Goal: Task Accomplishment & Management: Complete application form

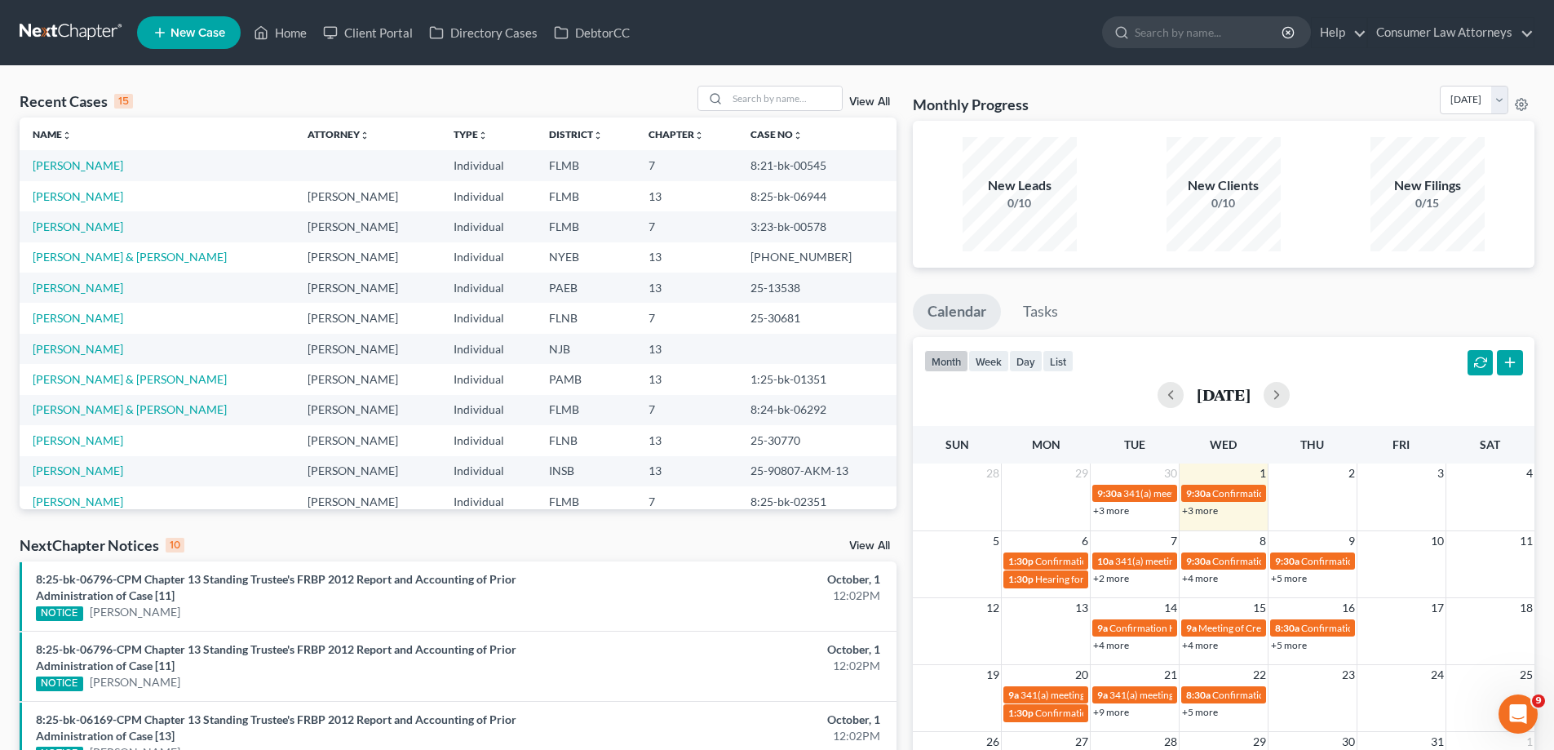
scroll to position [163, 0]
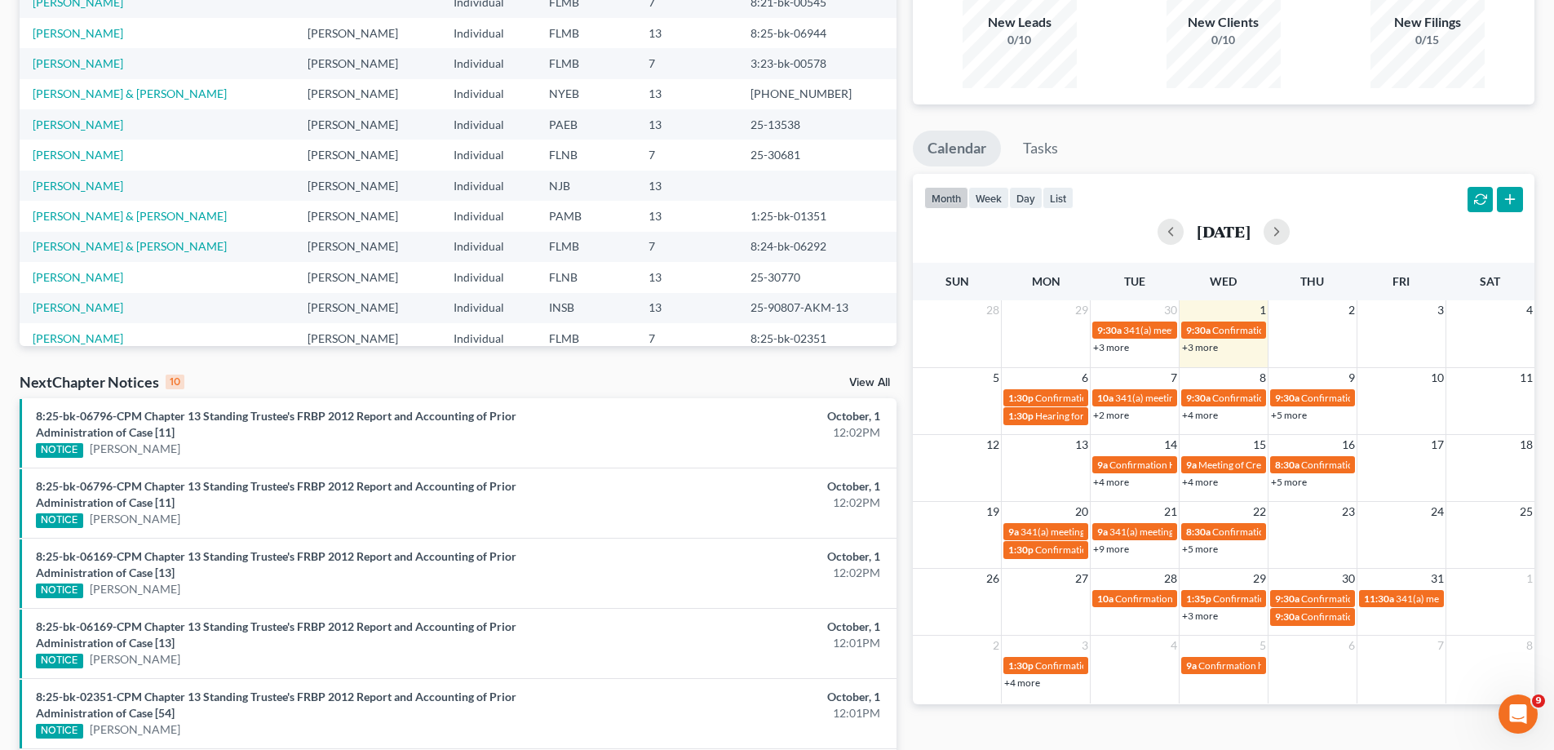
click at [1201, 350] on link "+3 more" at bounding box center [1200, 347] width 36 height 12
click at [1032, 394] on span "1:30p" at bounding box center [1020, 398] width 25 height 12
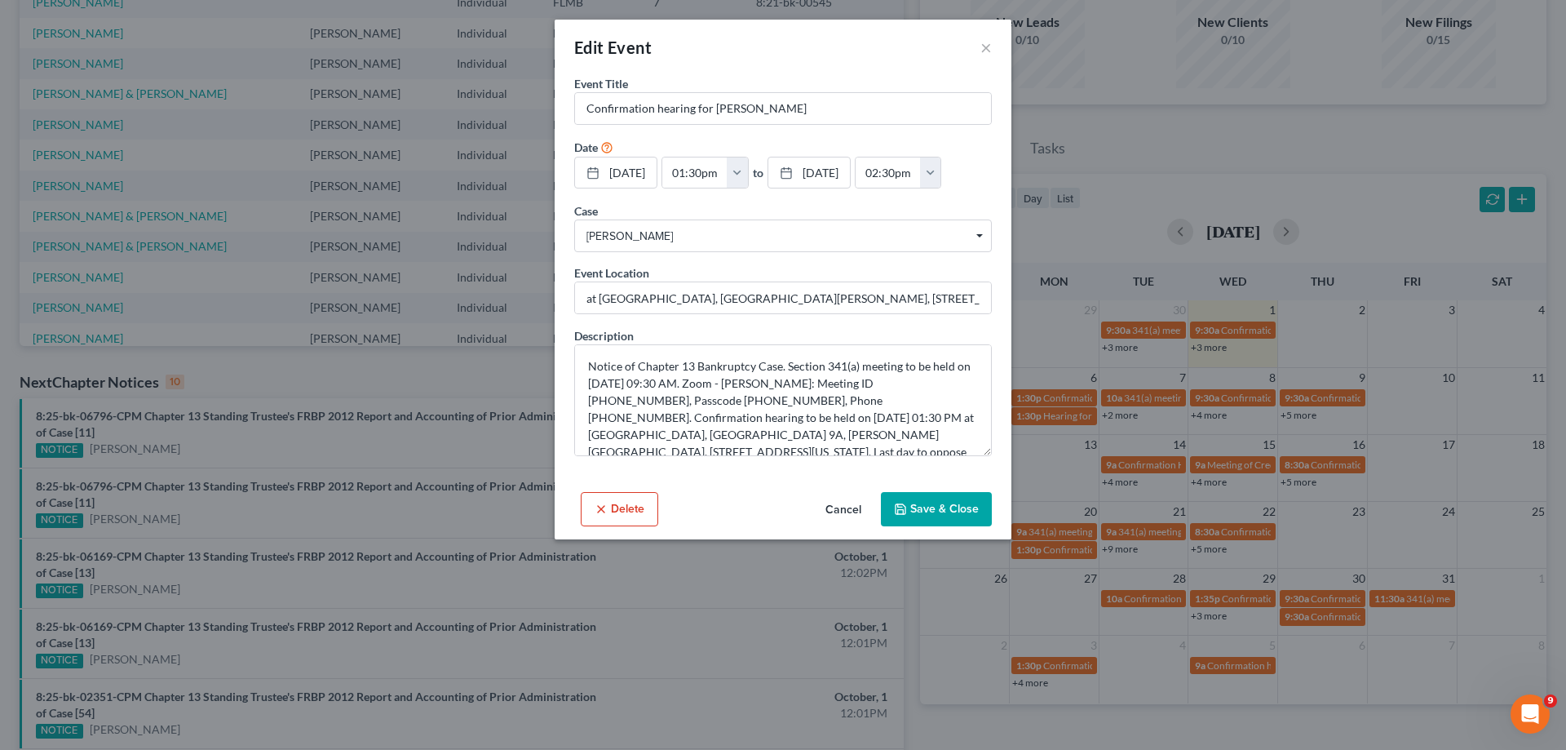
click at [915, 514] on button "Save & Close" at bounding box center [936, 509] width 111 height 34
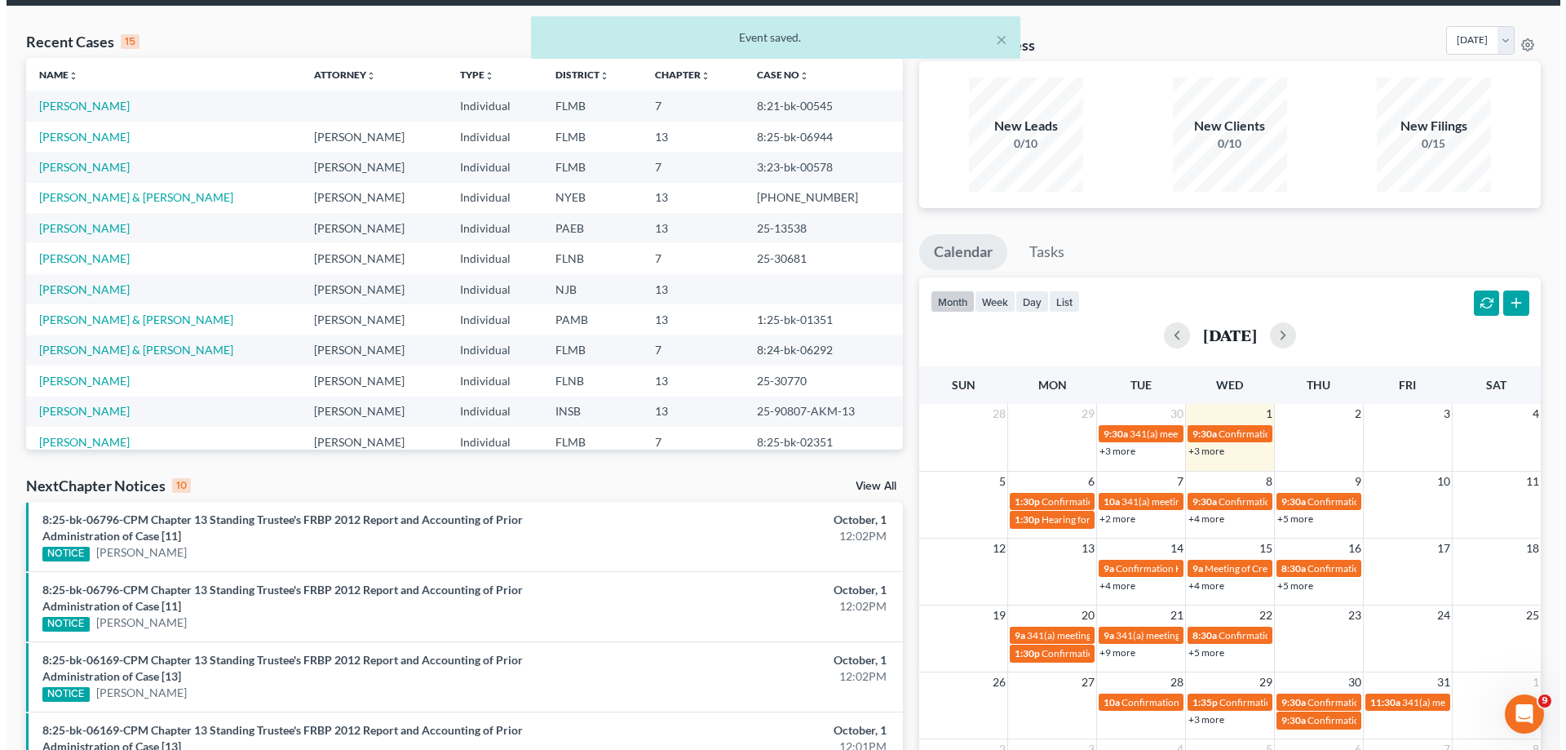
scroll to position [0, 0]
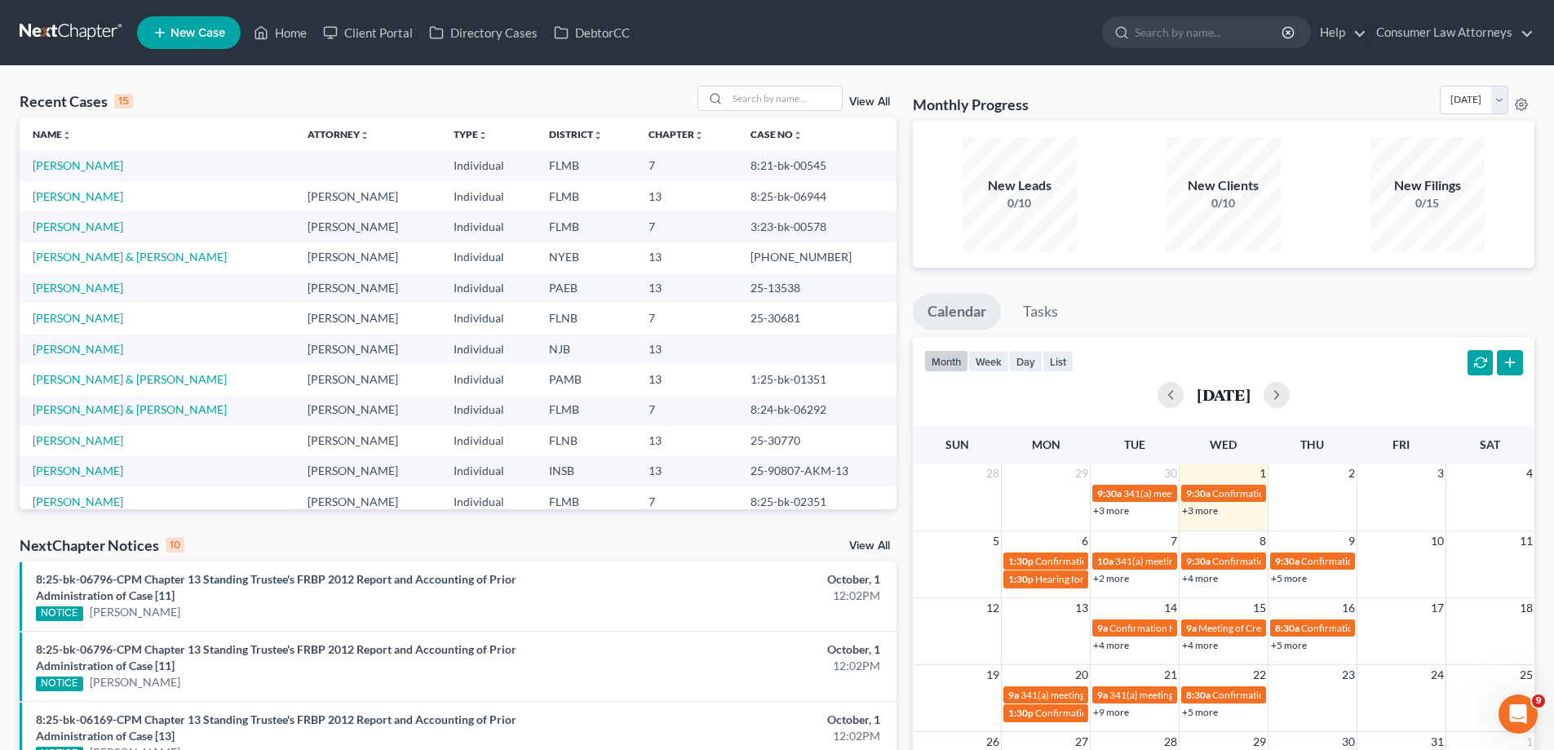
click at [770, 84] on div "Recent Cases 15 View All Name unfold_more expand_more expand_less Attorney unfo…" at bounding box center [777, 687] width 1554 height 1242
click at [772, 95] on input "search" at bounding box center [785, 98] width 114 height 24
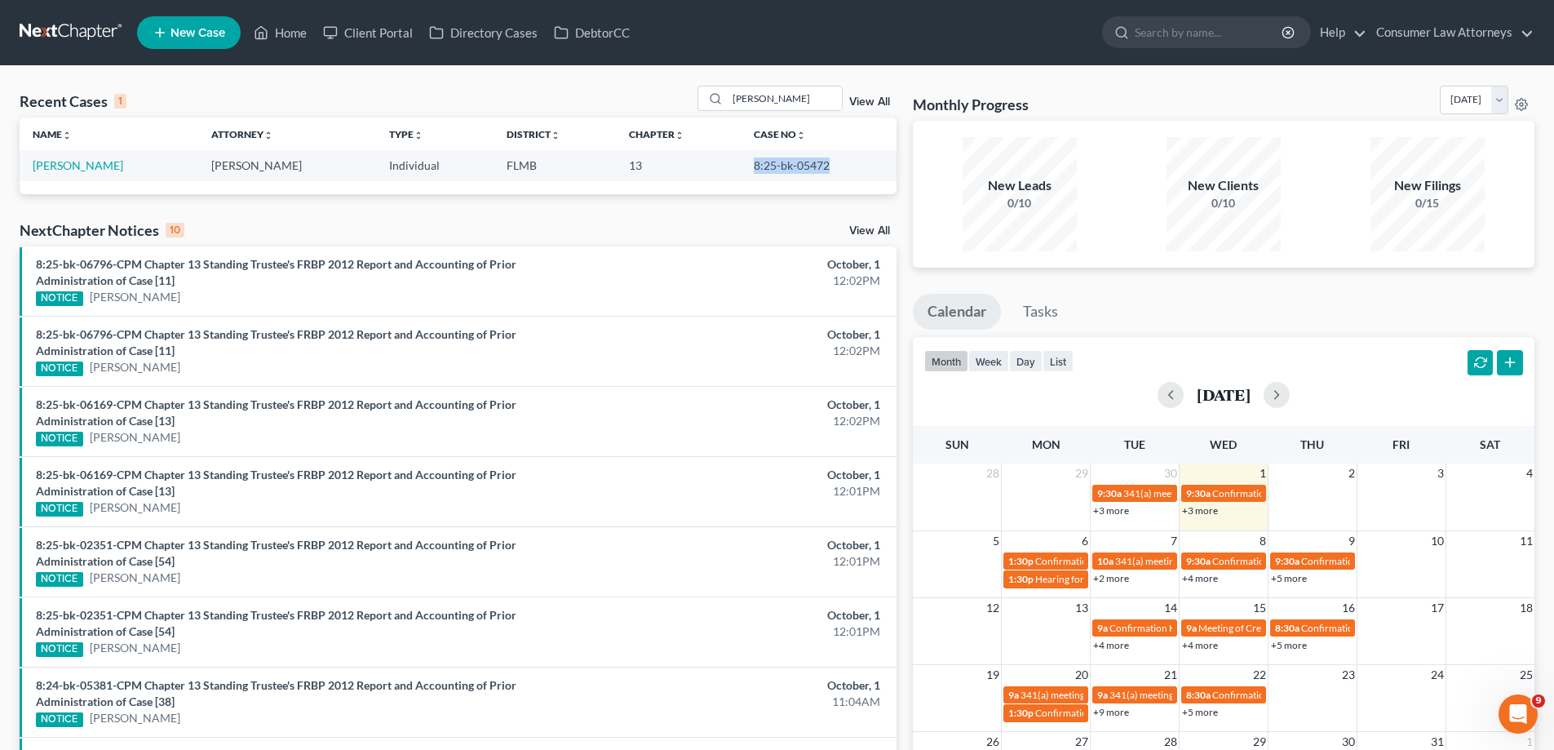
drag, startPoint x: 817, startPoint y: 172, endPoint x: 743, endPoint y: 172, distance: 74.2
click at [728, 175] on tr "[PERSON_NAME] [PERSON_NAME] Individual FLMB 13 8:25-bk-05472" at bounding box center [458, 165] width 877 height 30
copy tr "8:25-bk-05472"
click at [825, 171] on td "8:25-bk-05472" at bounding box center [819, 165] width 156 height 30
click at [907, 159] on div "Monthly Progress Bankruptcy Bankruptcy [DATE] [DATE] [DATE] [DATE] [DATE] [DATE…" at bounding box center [1224, 530] width 638 height 888
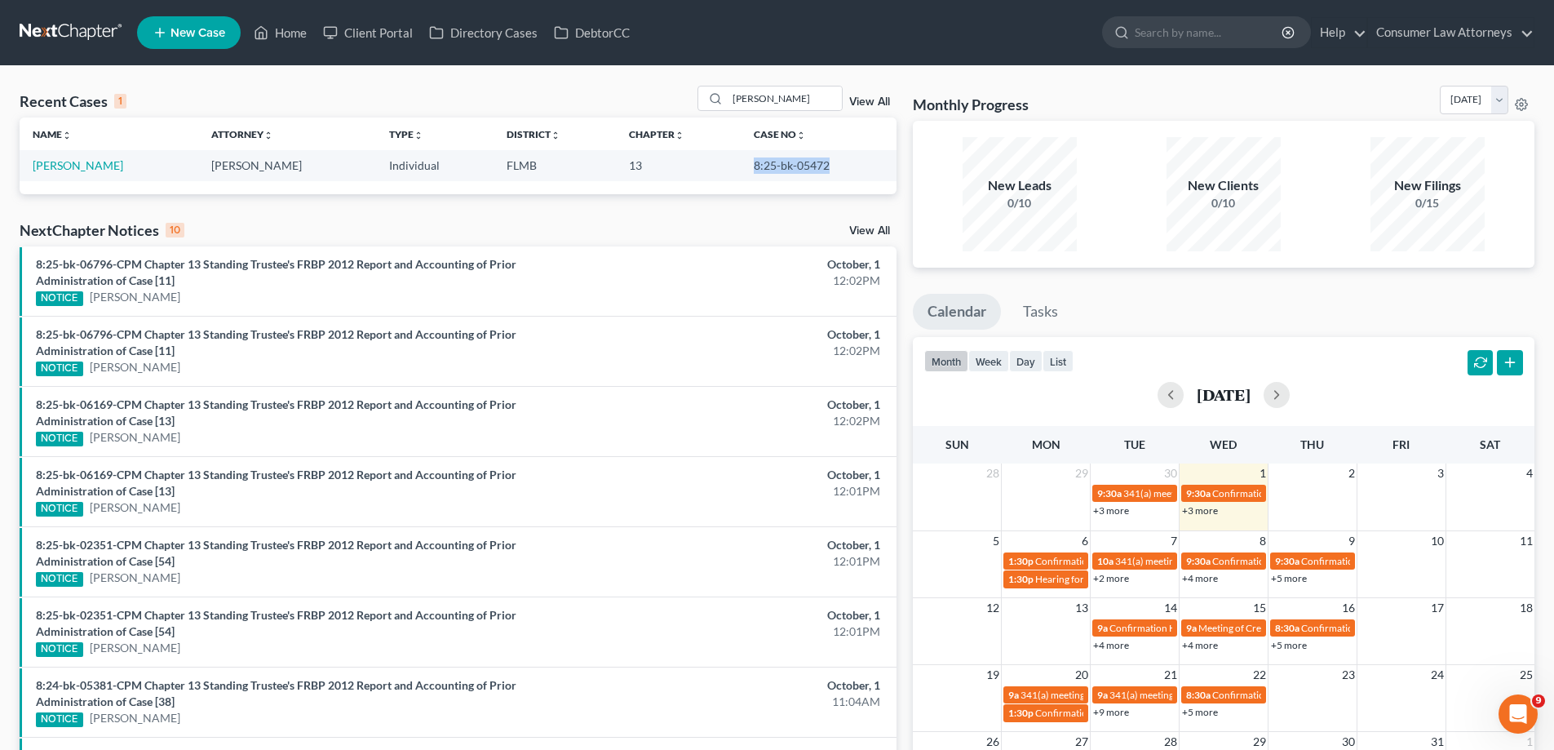
drag, startPoint x: 822, startPoint y: 168, endPoint x: 733, endPoint y: 169, distance: 89.7
click at [741, 169] on td "8:25-bk-05472" at bounding box center [819, 165] width 156 height 30
copy td "8:25-bk-05472"
drag, startPoint x: 820, startPoint y: 93, endPoint x: 636, endPoint y: 116, distance: 185.8
click at [658, 112] on div "Recent Cases 1 [PERSON_NAME] View All" at bounding box center [458, 102] width 877 height 32
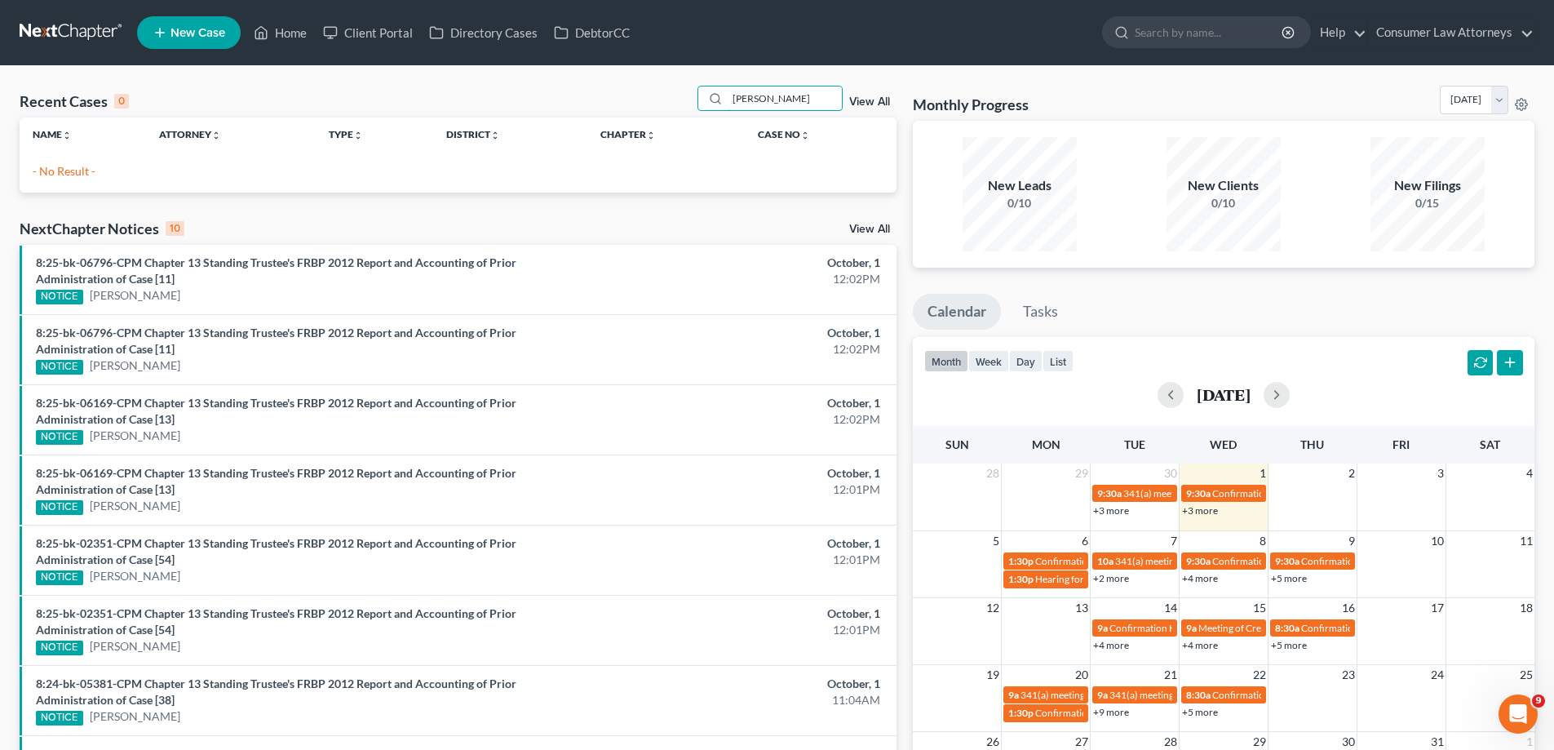
drag, startPoint x: 782, startPoint y: 104, endPoint x: 750, endPoint y: 112, distance: 32.8
click at [750, 112] on div "Recent Cases 0 [PERSON_NAME] View All" at bounding box center [458, 102] width 877 height 32
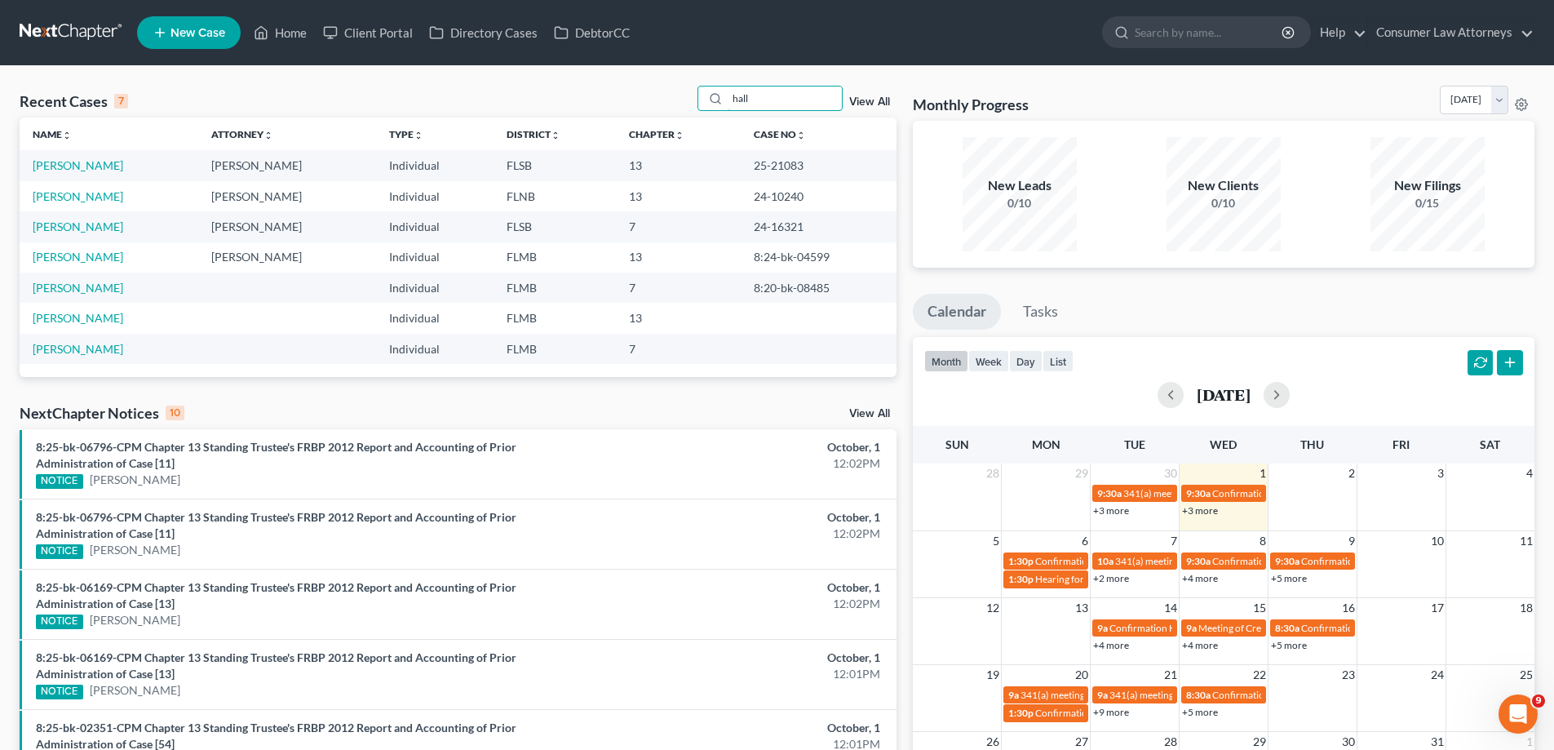
type input "hall"
drag, startPoint x: 807, startPoint y: 166, endPoint x: 747, endPoint y: 169, distance: 59.6
click at [747, 169] on td "25-21083" at bounding box center [819, 165] width 156 height 30
copy td "25-21083"
click at [66, 166] on link "[PERSON_NAME]" at bounding box center [78, 165] width 91 height 14
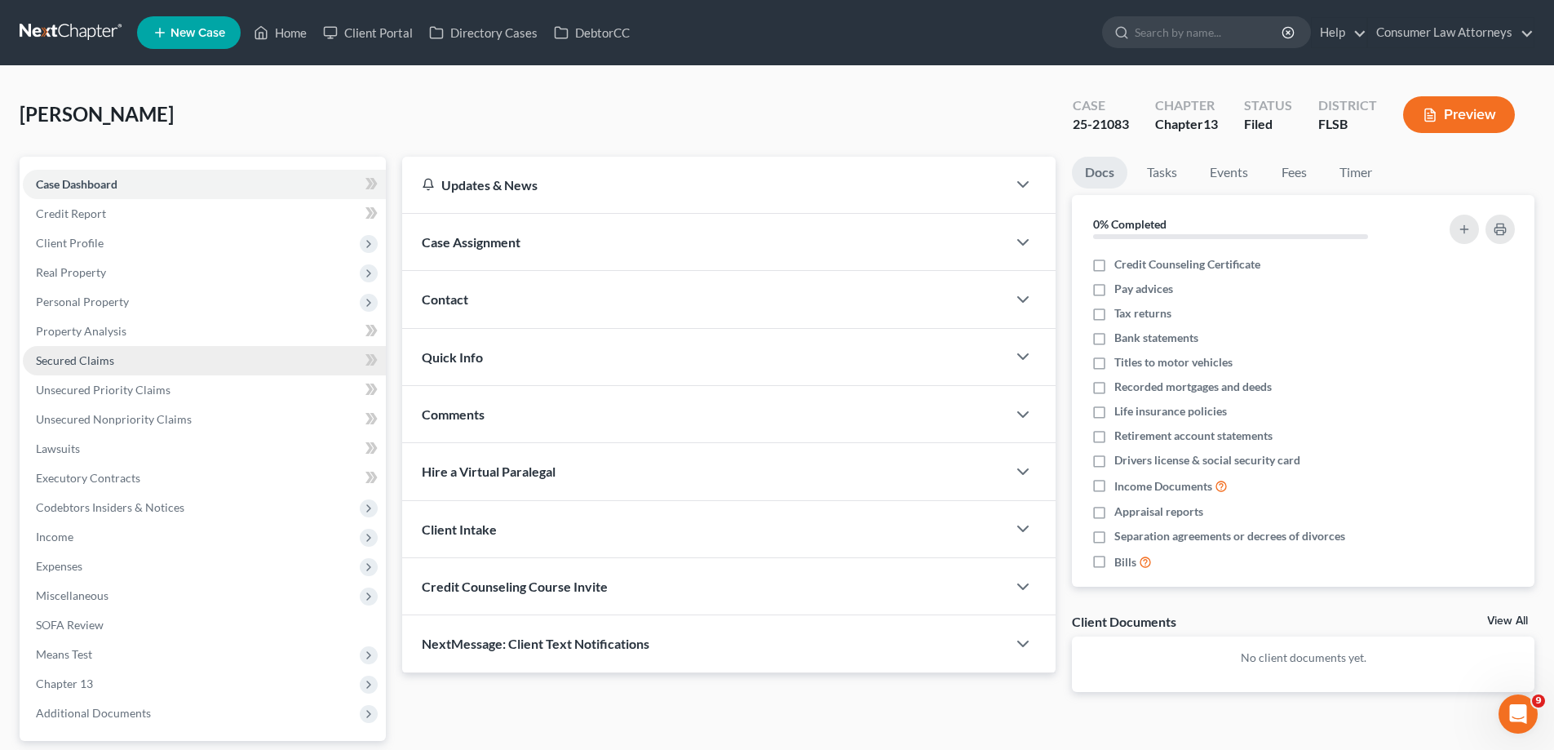
click at [62, 361] on span "Secured Claims" at bounding box center [75, 360] width 78 height 14
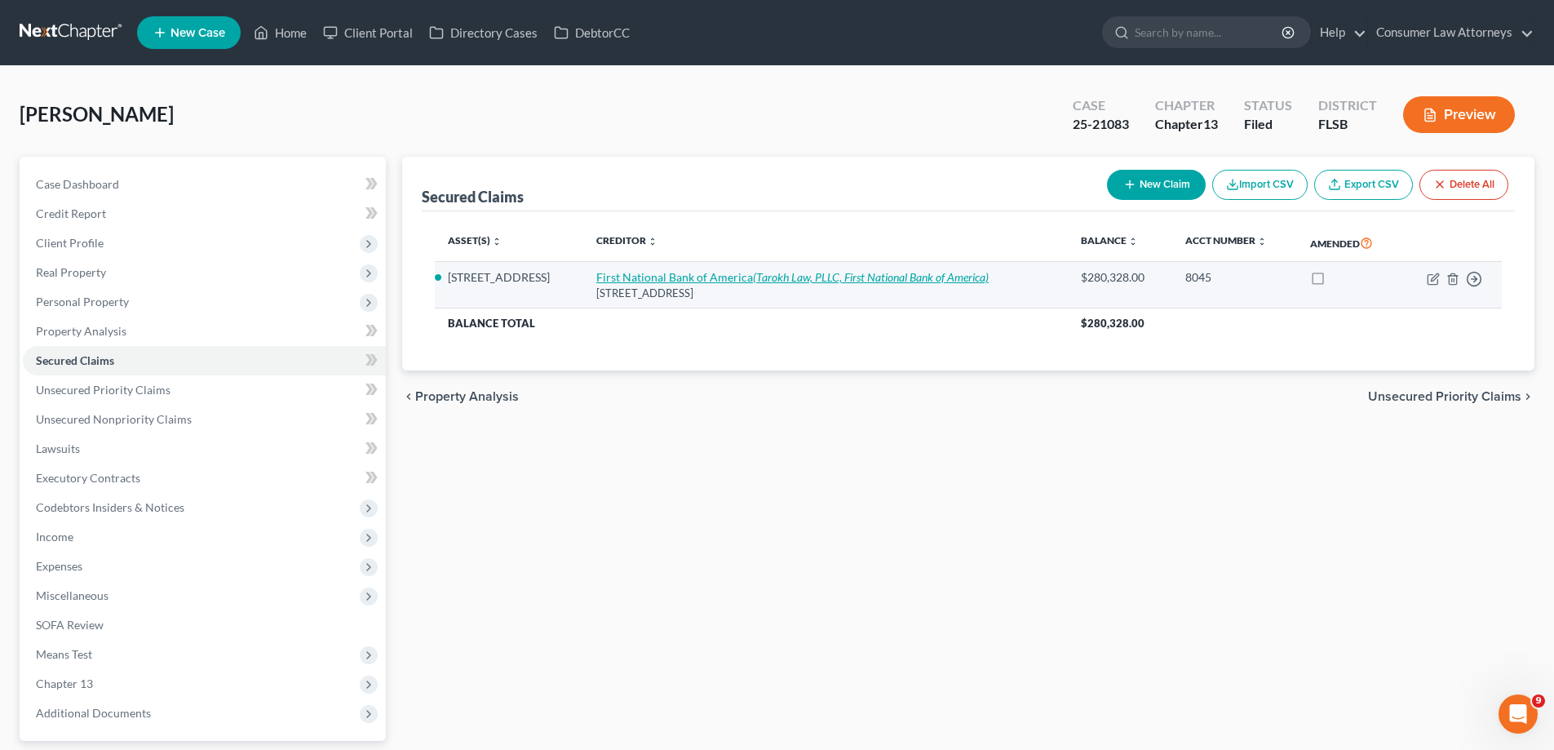
click at [754, 281] on link "First National Bank of America (Tarokh Law, PLLC, First National Bank of Americ…" at bounding box center [792, 277] width 392 height 14
select select "23"
select select "2"
select select "0"
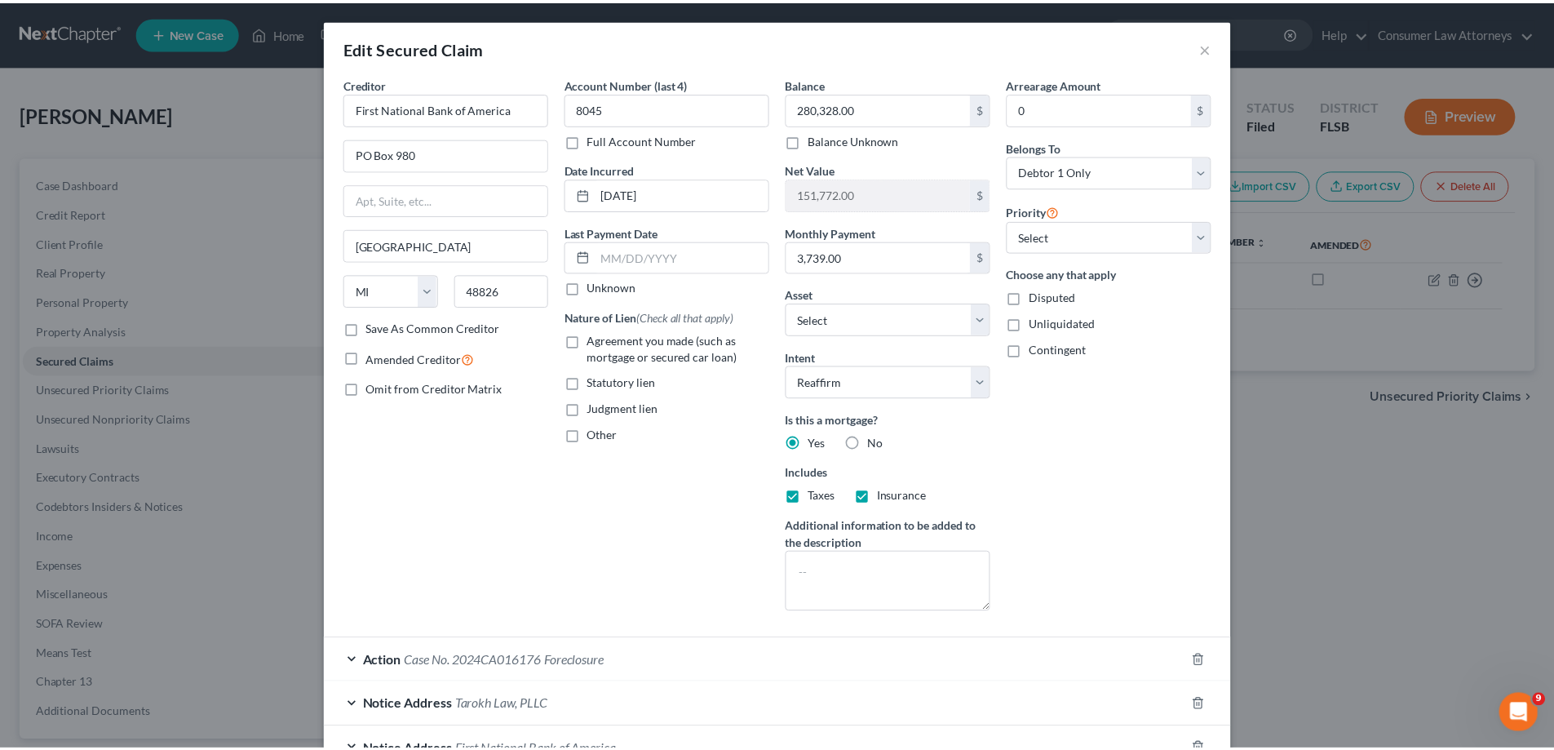
scroll to position [124, 0]
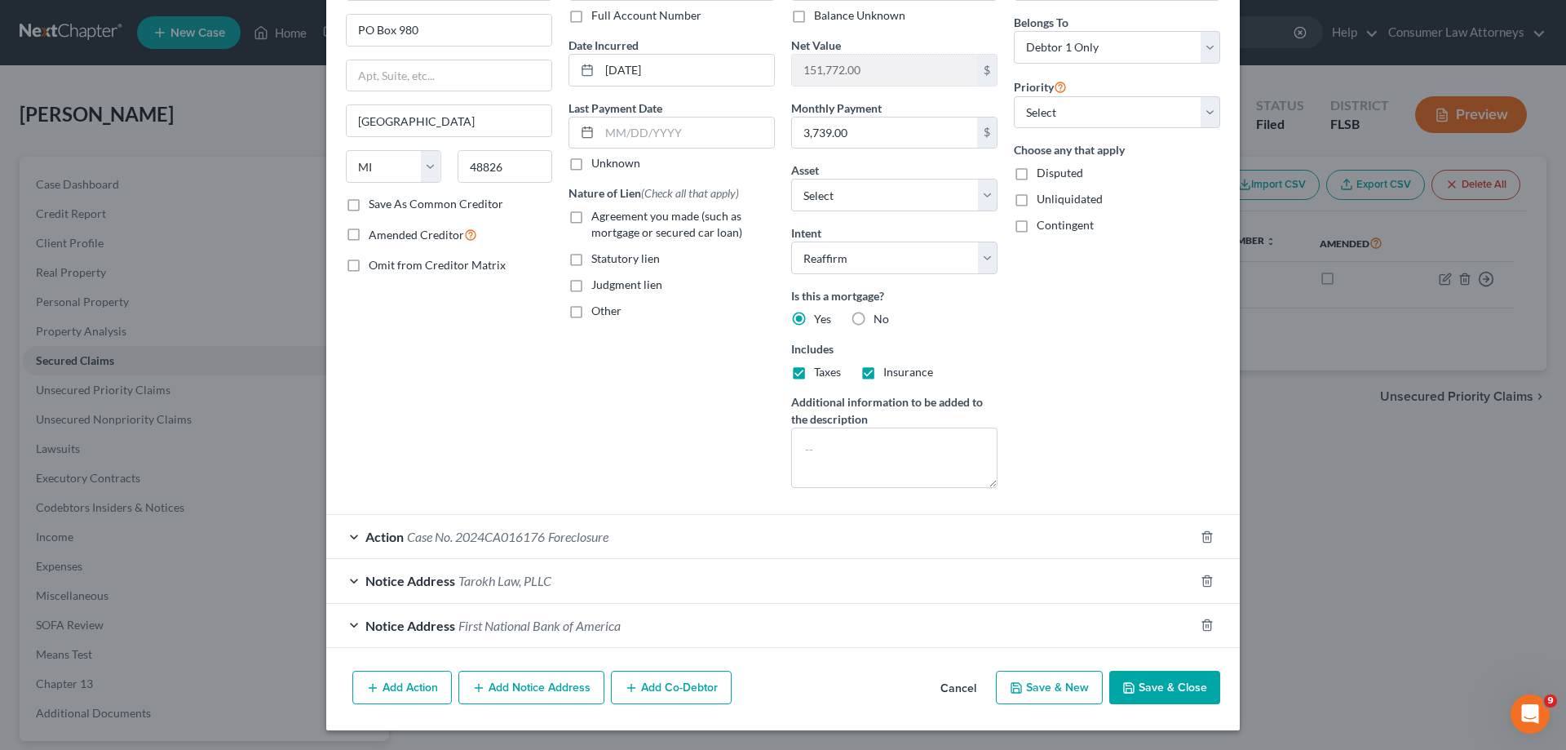
click at [1150, 691] on button "Save & Close" at bounding box center [1165, 688] width 111 height 34
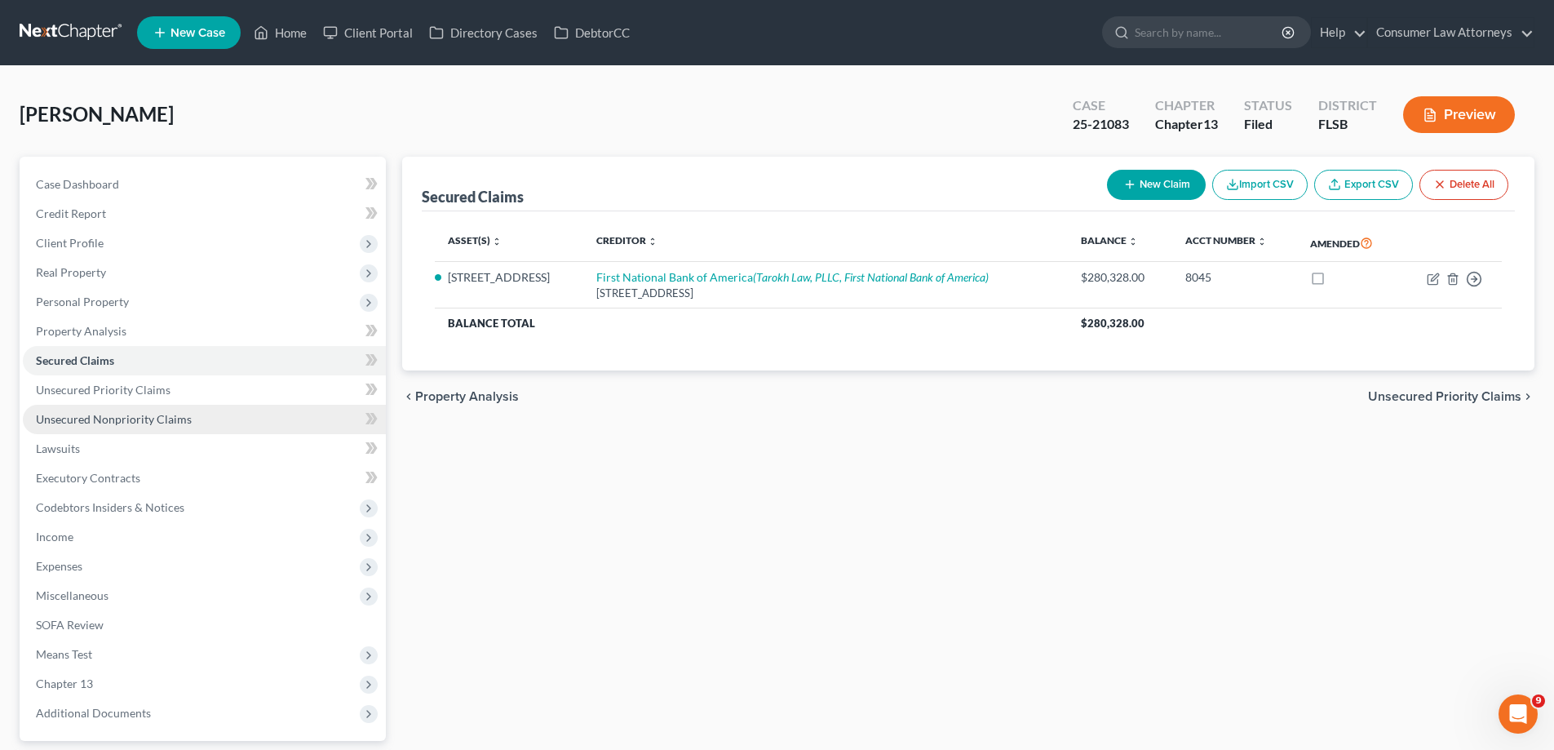
click at [131, 424] on span "Unsecured Nonpriority Claims" at bounding box center [114, 419] width 156 height 14
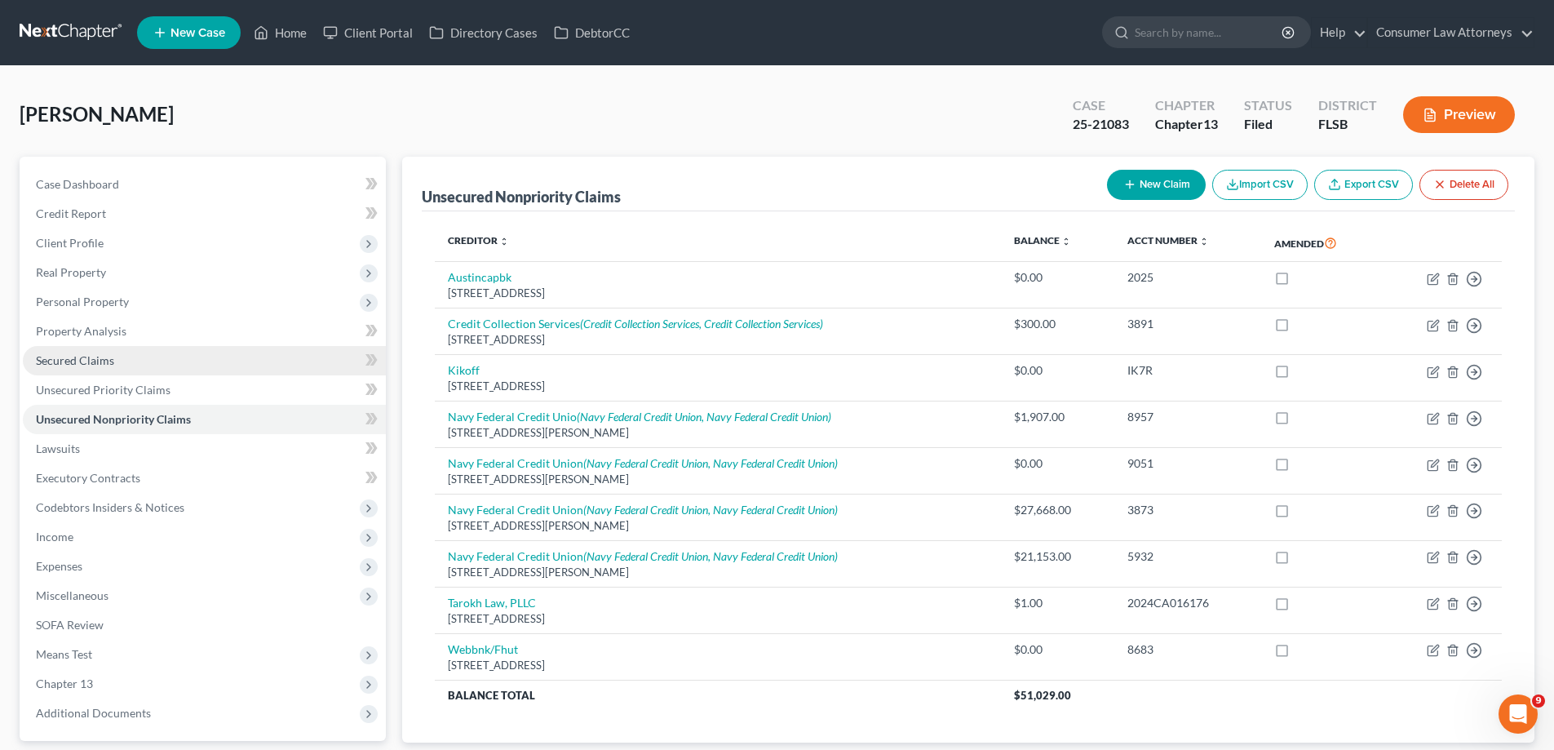
click at [72, 361] on span "Secured Claims" at bounding box center [75, 360] width 78 height 14
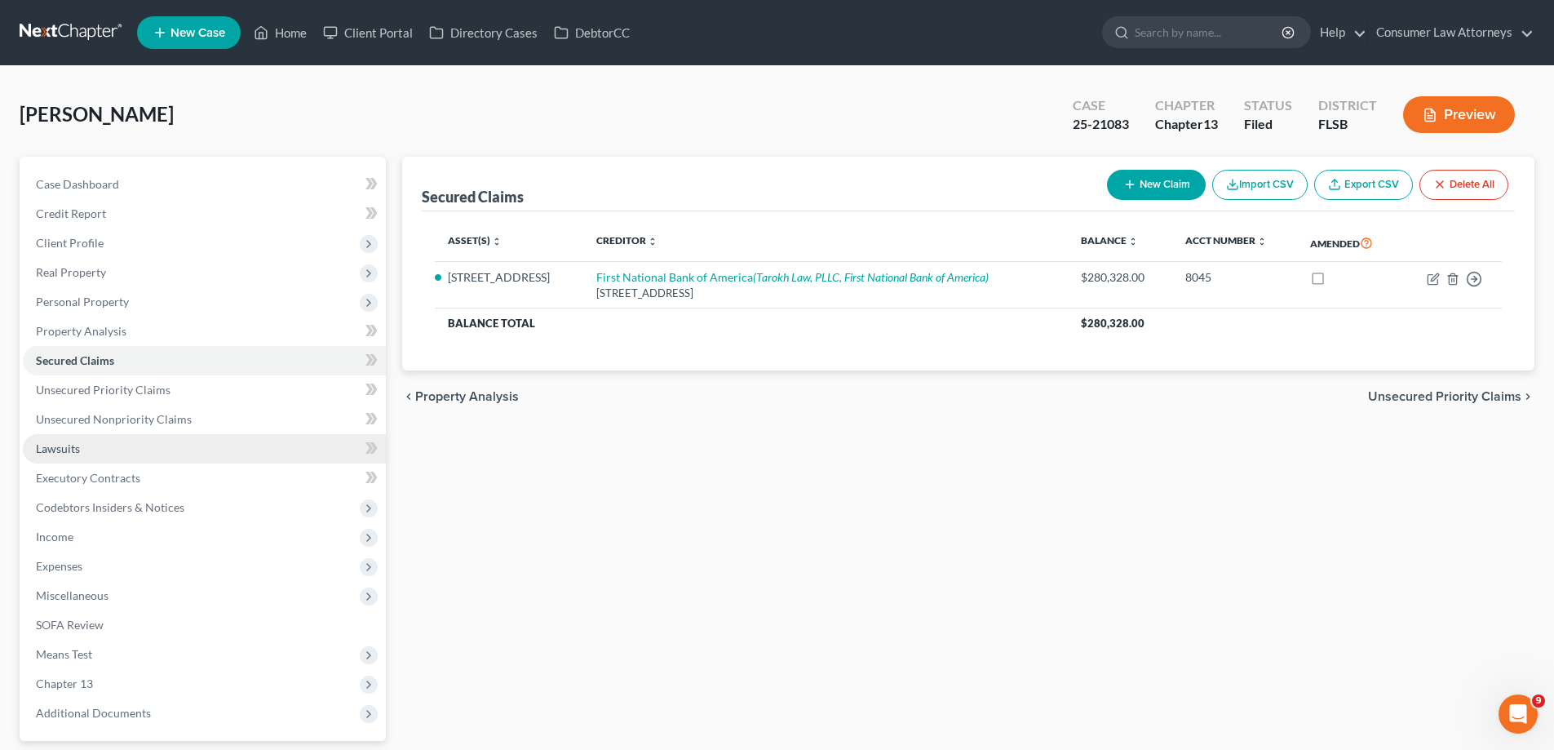
click at [61, 455] on link "Lawsuits" at bounding box center [204, 448] width 363 height 29
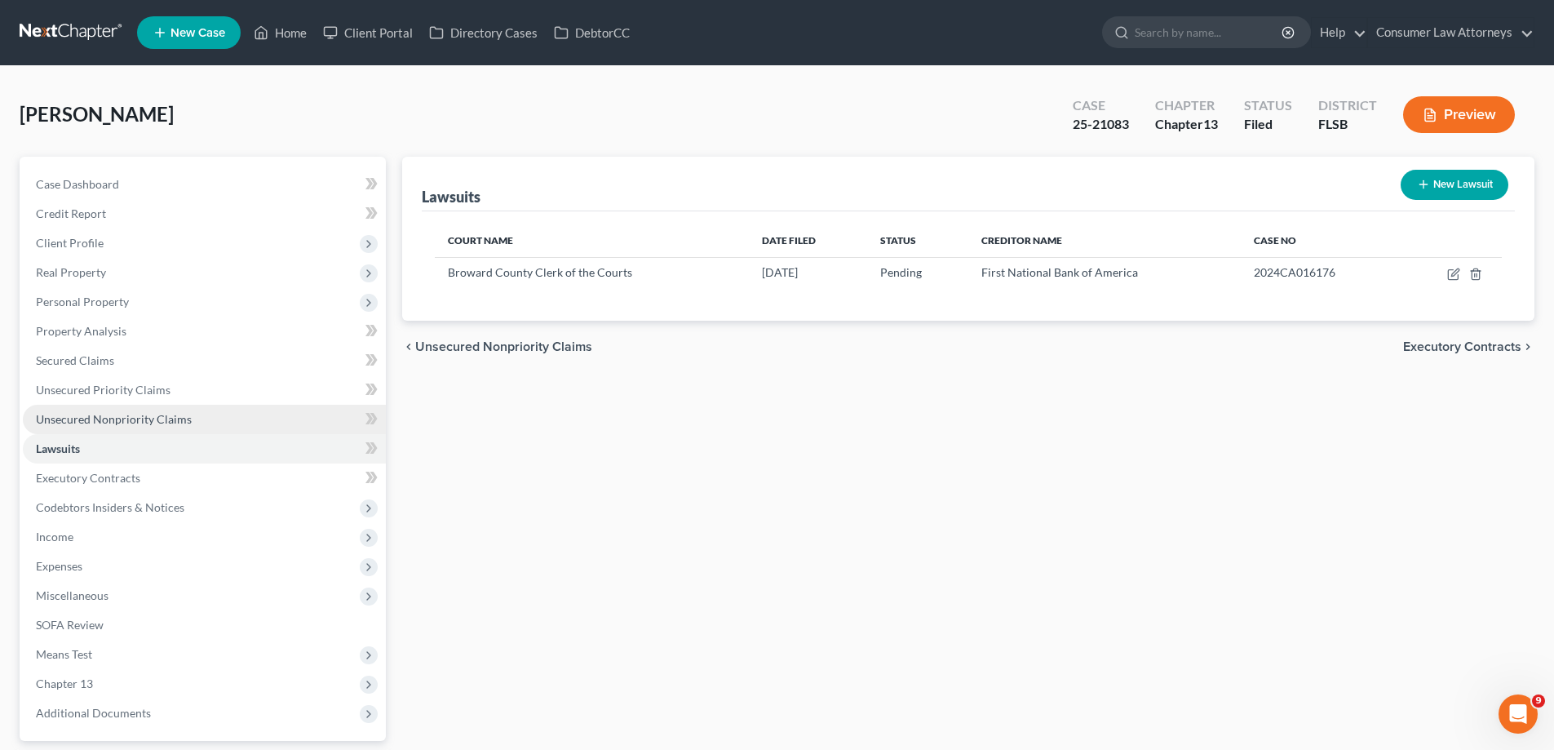
click at [161, 419] on span "Unsecured Nonpriority Claims" at bounding box center [114, 419] width 156 height 14
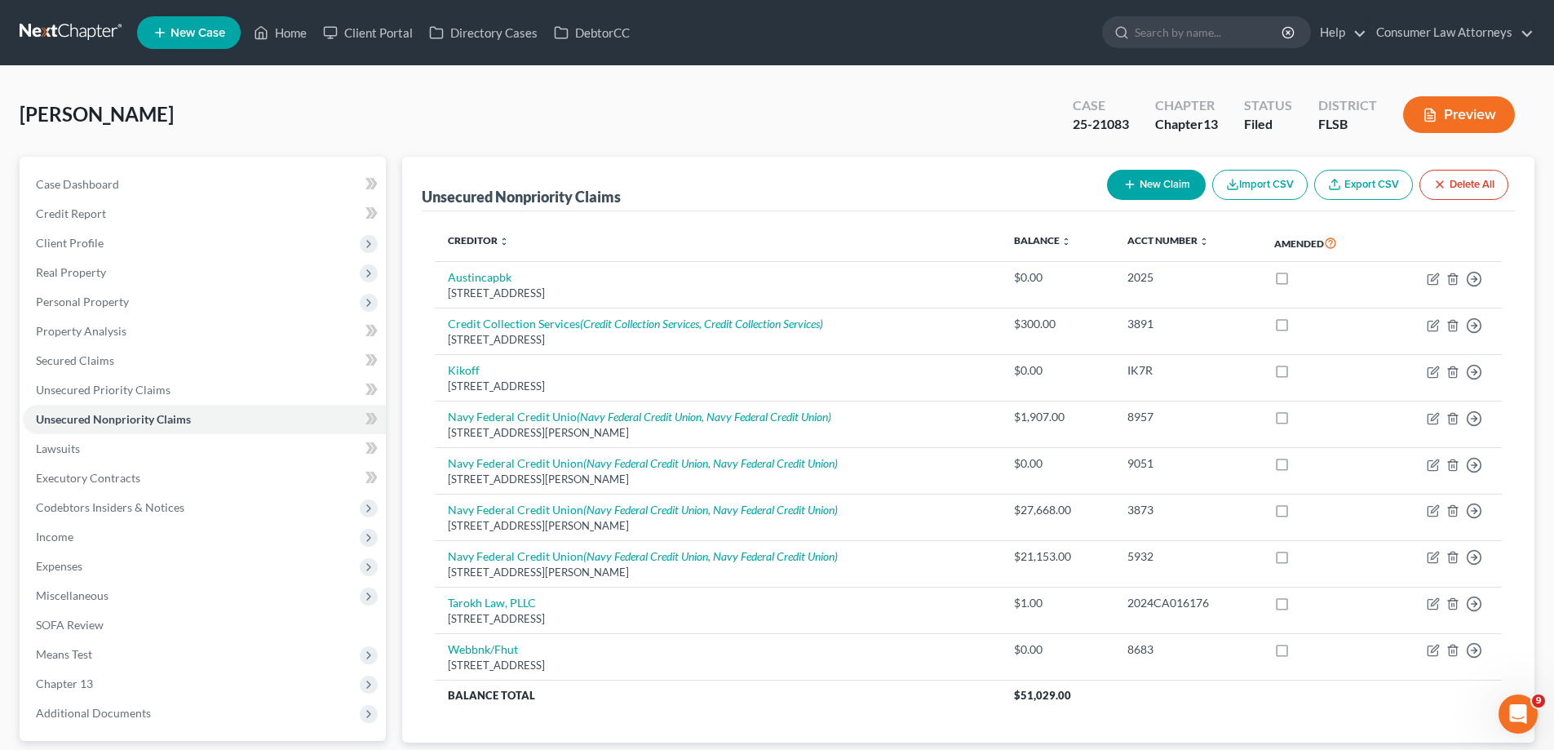
click at [418, 197] on div "Unsecured Nonpriority Claims New Claim Import CSV Export CSV Delete All Credito…" at bounding box center [968, 450] width 1132 height 586
drag, startPoint x: 419, startPoint y: 197, endPoint x: 636, endPoint y: 198, distance: 217.0
click at [636, 198] on div "Unsecured Nonpriority Claims New Claim Import CSV Export CSV Delete All Credito…" at bounding box center [968, 450] width 1132 height 586
click at [636, 198] on div "Unsecured Nonpriority Claims New Claim Import CSV Export CSV Delete All" at bounding box center [968, 184] width 1093 height 55
drag, startPoint x: 637, startPoint y: 198, endPoint x: 417, endPoint y: 207, distance: 220.5
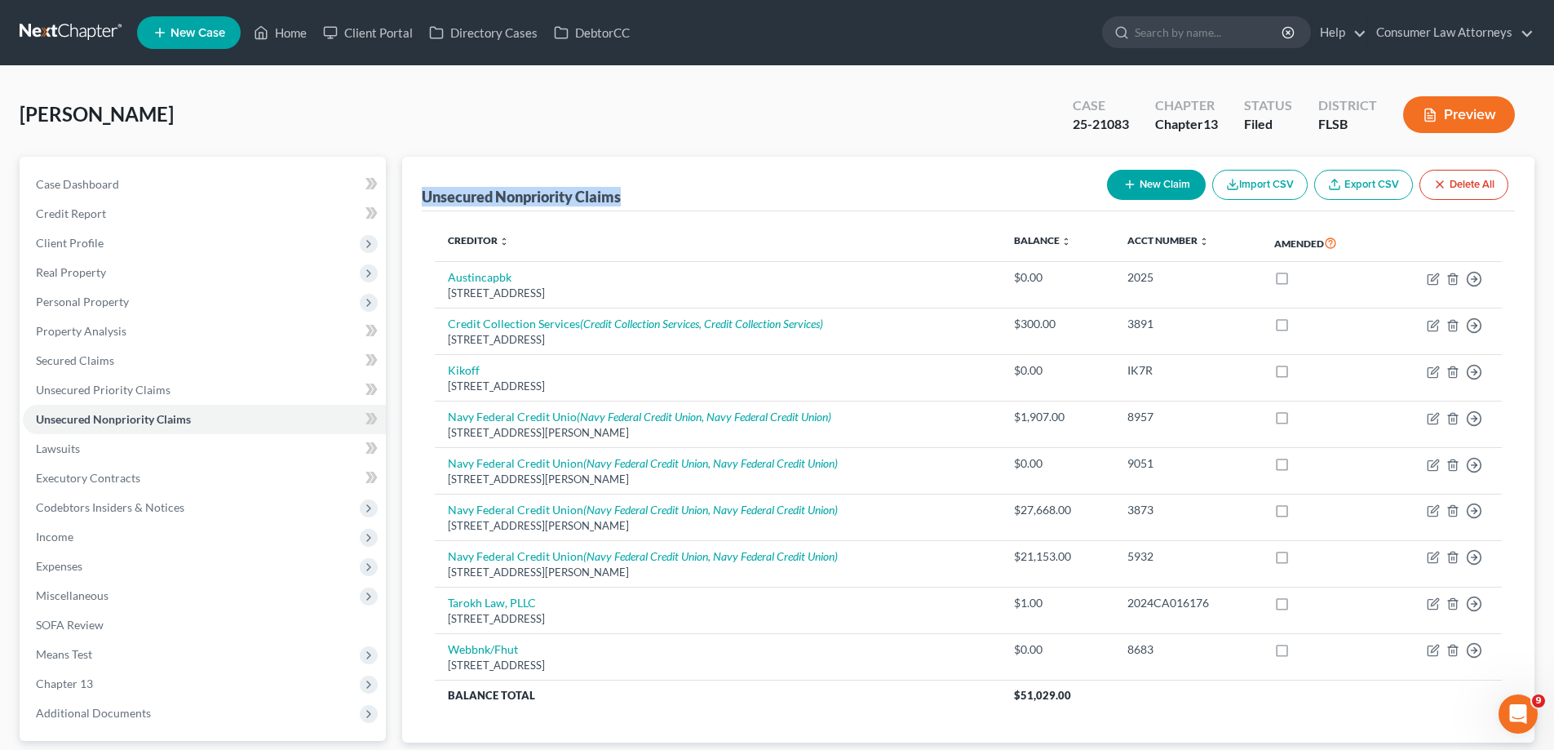
click at [417, 207] on div "Unsecured Nonpriority Claims New Claim Import CSV Export CSV Delete All Credito…" at bounding box center [968, 450] width 1132 height 586
click at [419, 203] on div "Unsecured Nonpriority Claims New Claim Import CSV Export CSV Delete All Credito…" at bounding box center [968, 450] width 1132 height 586
drag, startPoint x: 419, startPoint y: 203, endPoint x: 644, endPoint y: 208, distance: 224.4
click at [644, 208] on div "Unsecured Nonpriority Claims New Claim Import CSV Export CSV Delete All Credito…" at bounding box center [968, 450] width 1132 height 586
click at [644, 208] on div "Unsecured Nonpriority Claims New Claim Import CSV Export CSV Delete All" at bounding box center [968, 184] width 1093 height 55
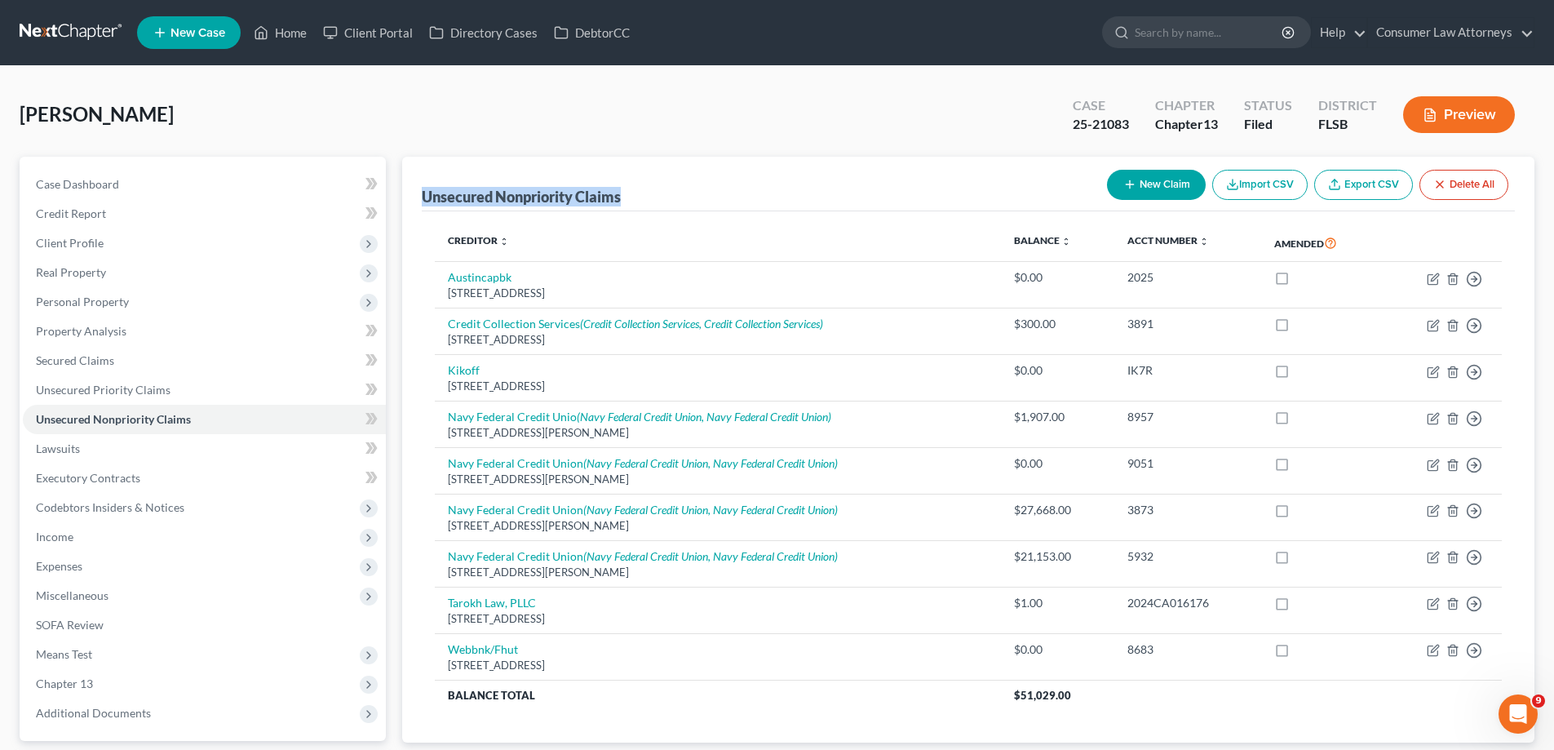
drag, startPoint x: 645, startPoint y: 202, endPoint x: 421, endPoint y: 203, distance: 224.4
click at [421, 203] on div "Unsecured Nonpriority Claims New Claim Import CSV Export CSV Delete All Credito…" at bounding box center [968, 450] width 1132 height 586
click at [613, 175] on div "Unsecured Nonpriority Claims New Claim Import CSV Export CSV Delete All" at bounding box center [968, 184] width 1093 height 55
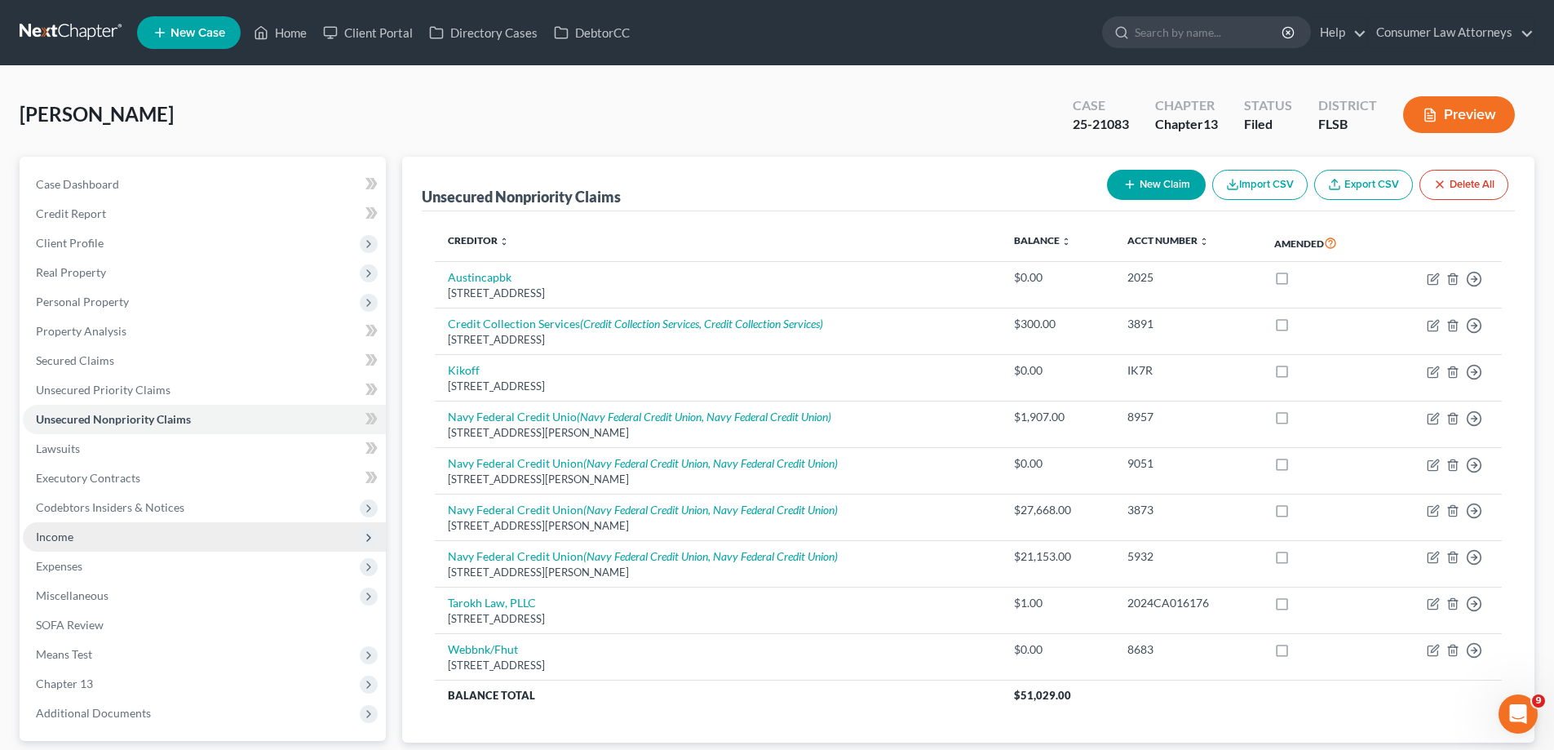
click at [78, 532] on span "Income" at bounding box center [204, 536] width 363 height 29
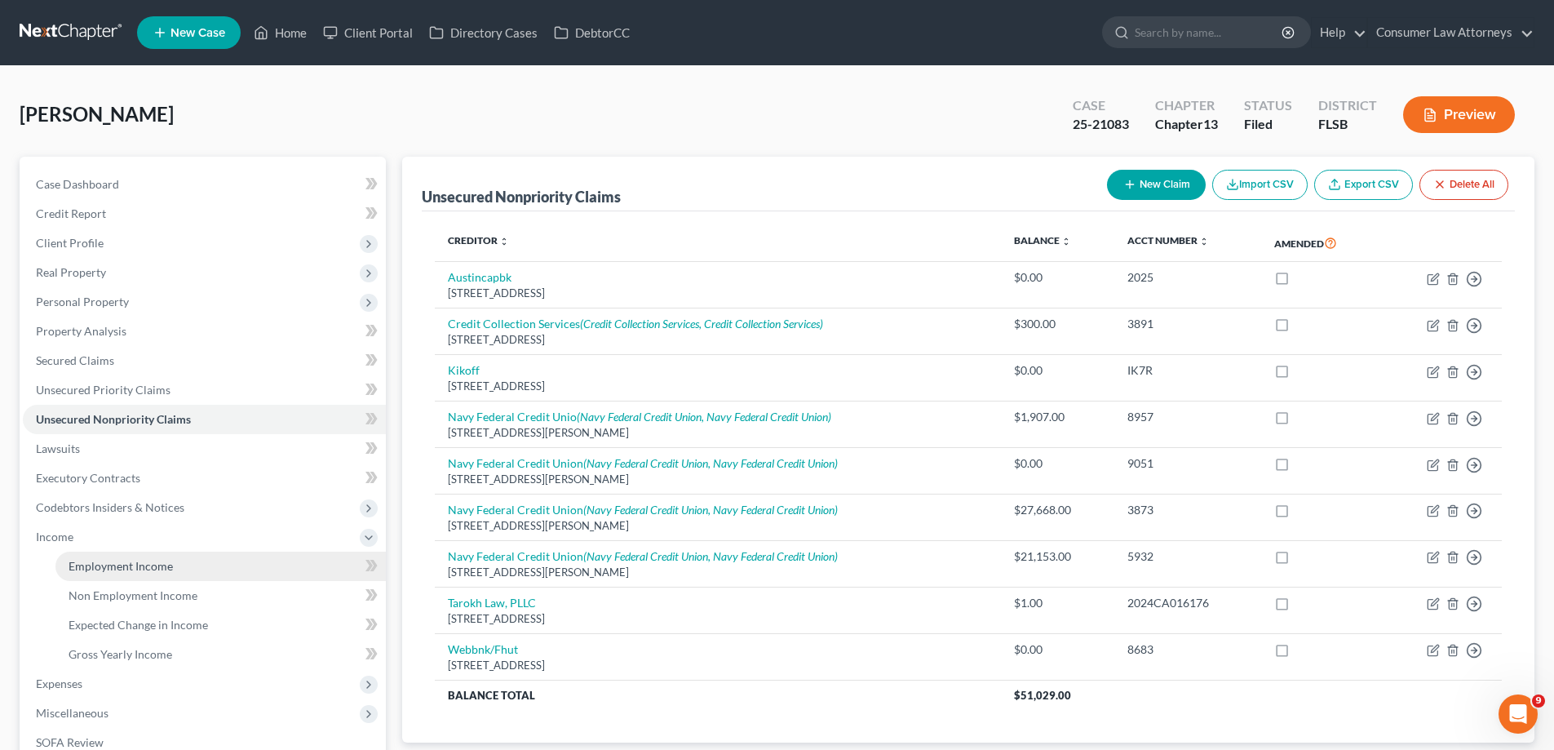
click at [86, 567] on span "Employment Income" at bounding box center [121, 566] width 104 height 14
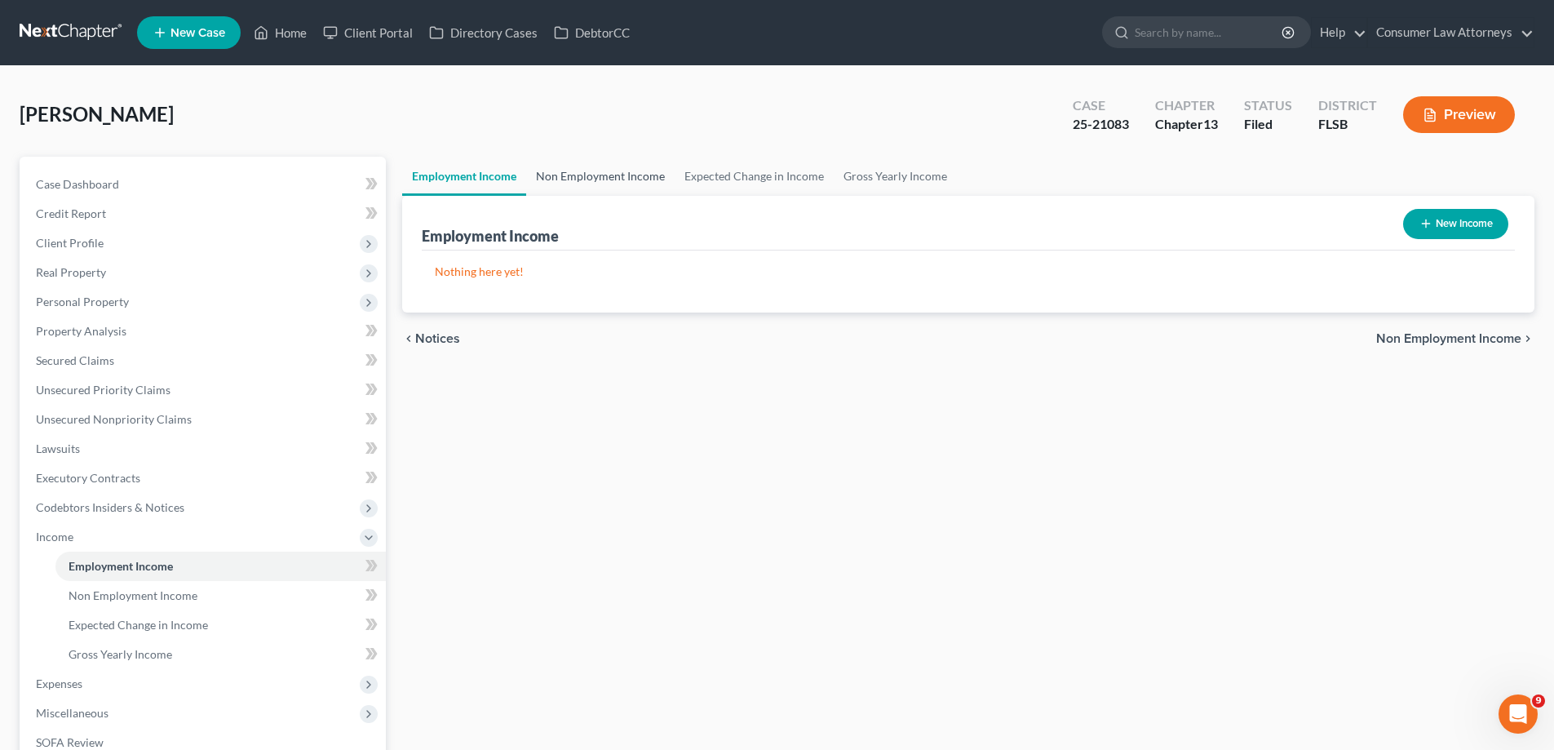
click at [600, 181] on link "Non Employment Income" at bounding box center [600, 176] width 148 height 39
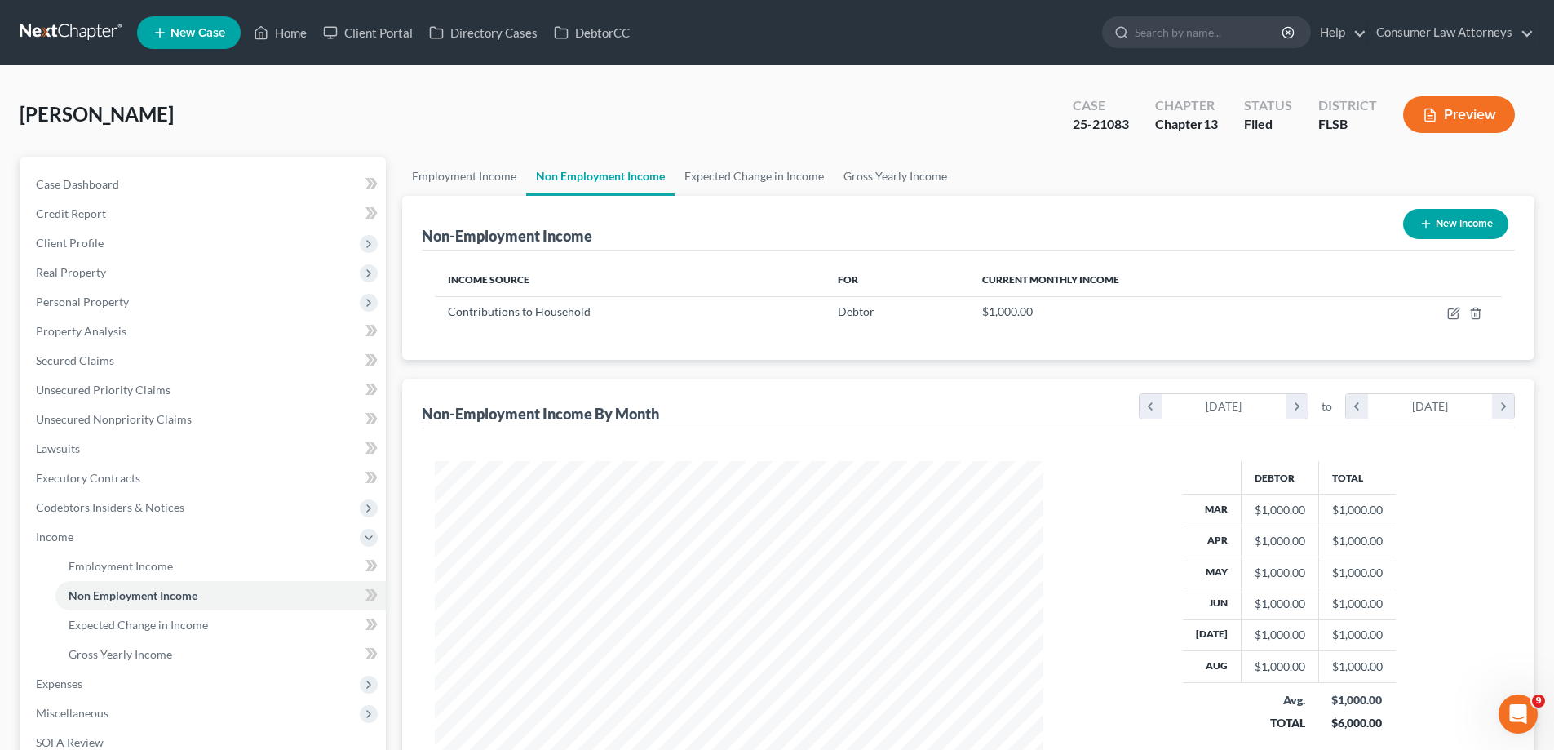
scroll to position [304, 641]
click at [763, 179] on link "Expected Change in Income" at bounding box center [754, 176] width 159 height 39
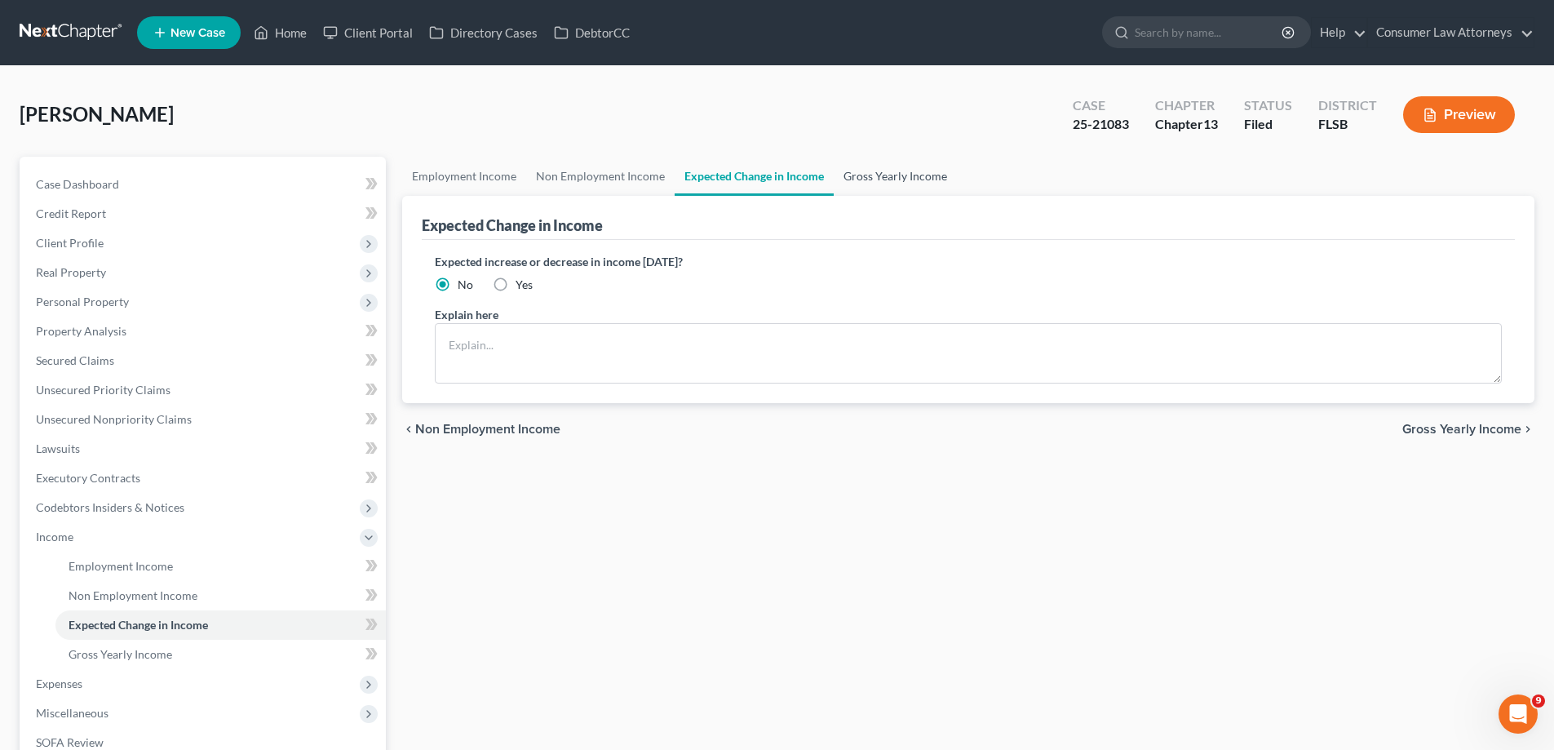
click at [879, 180] on link "Gross Yearly Income" at bounding box center [895, 176] width 123 height 39
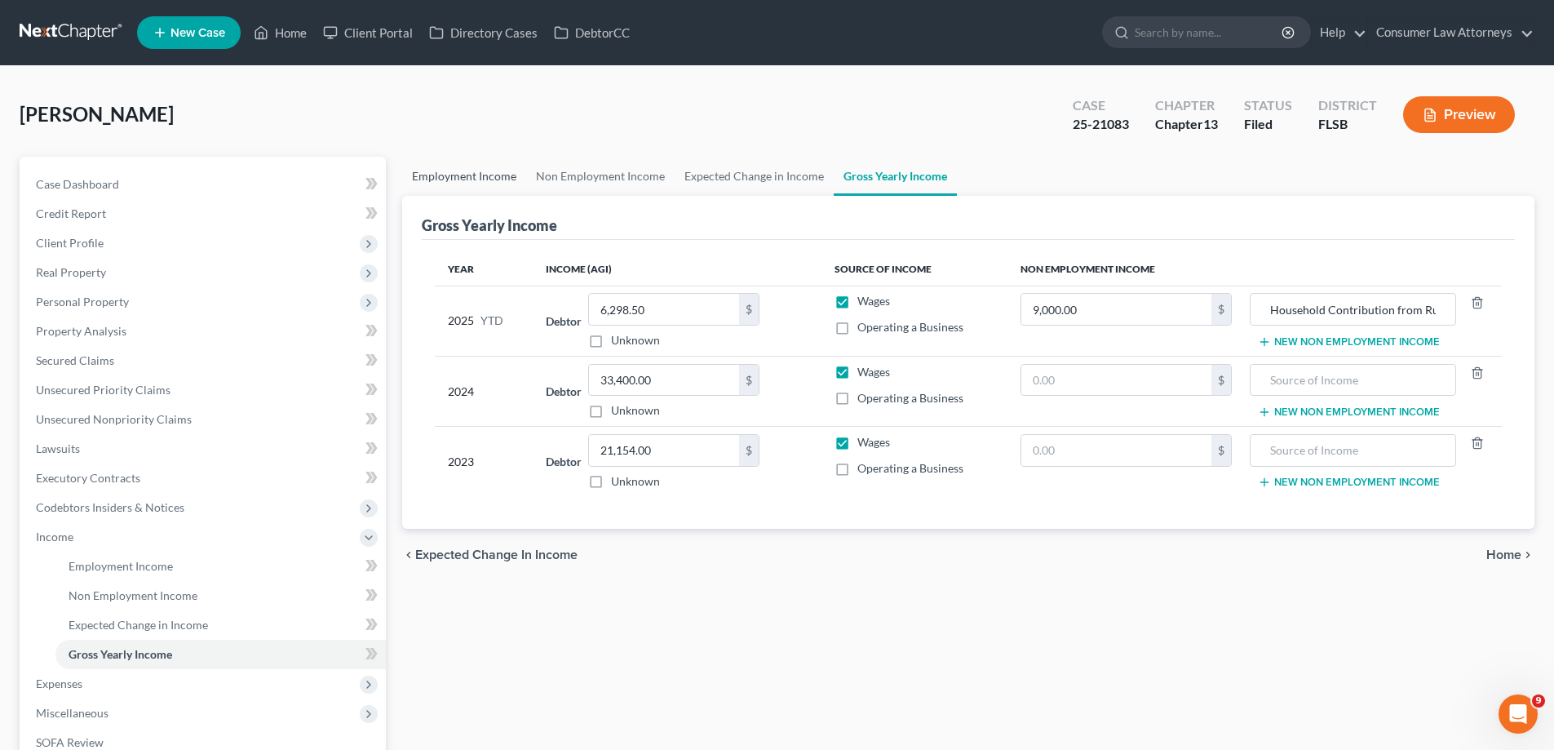
click at [456, 175] on link "Employment Income" at bounding box center [464, 176] width 124 height 39
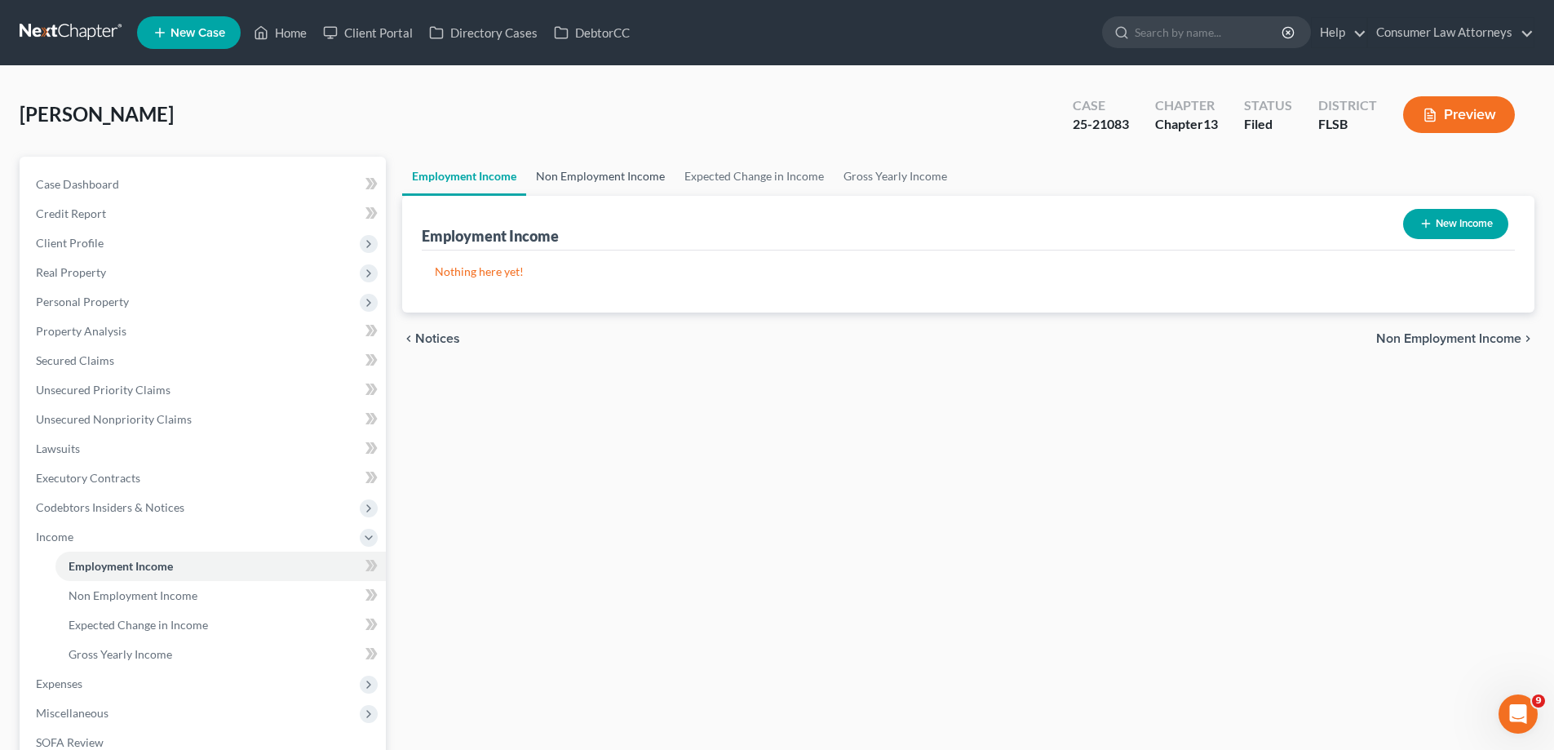
click at [601, 182] on link "Non Employment Income" at bounding box center [600, 176] width 148 height 39
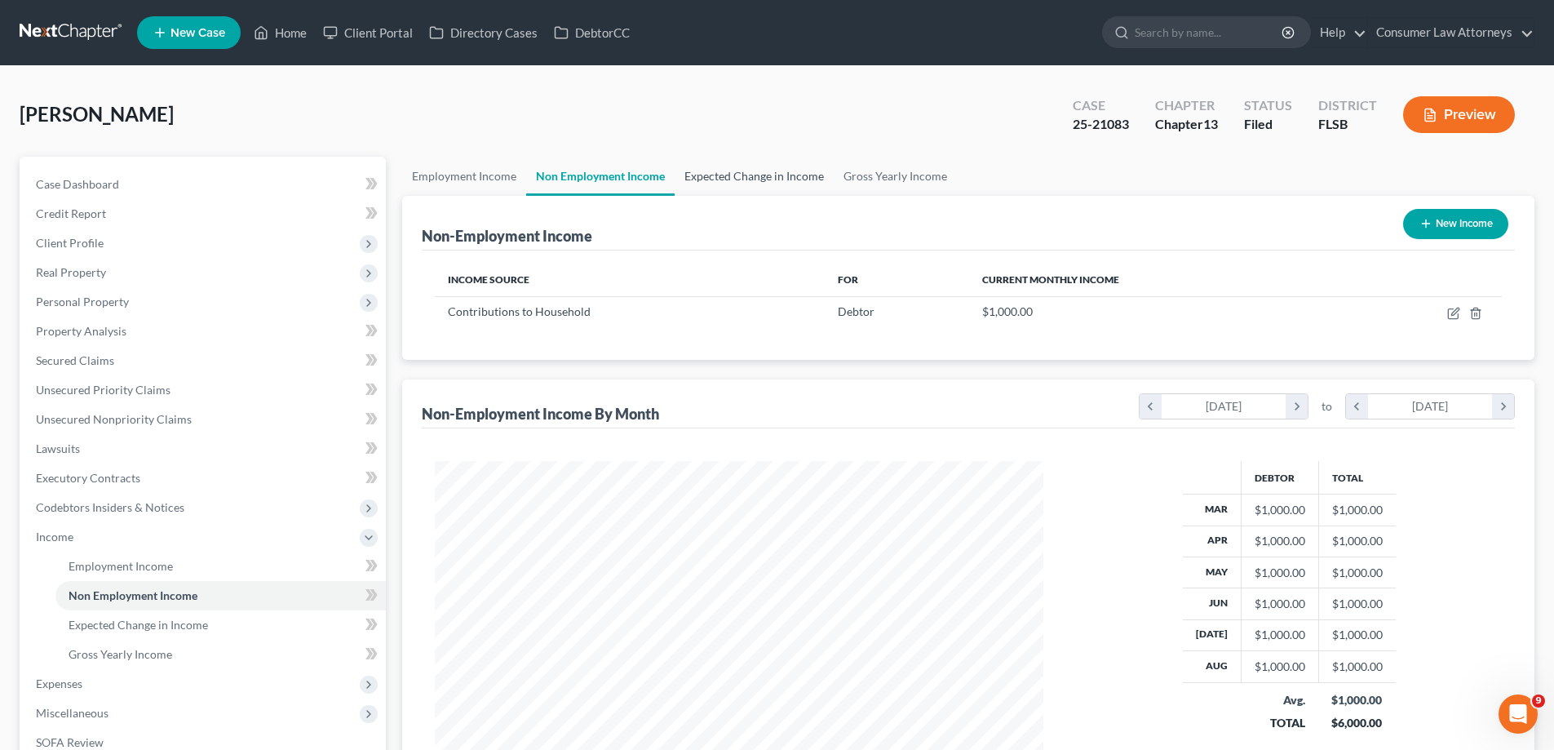
scroll to position [304, 641]
click at [769, 182] on link "Expected Change in Income" at bounding box center [754, 176] width 159 height 39
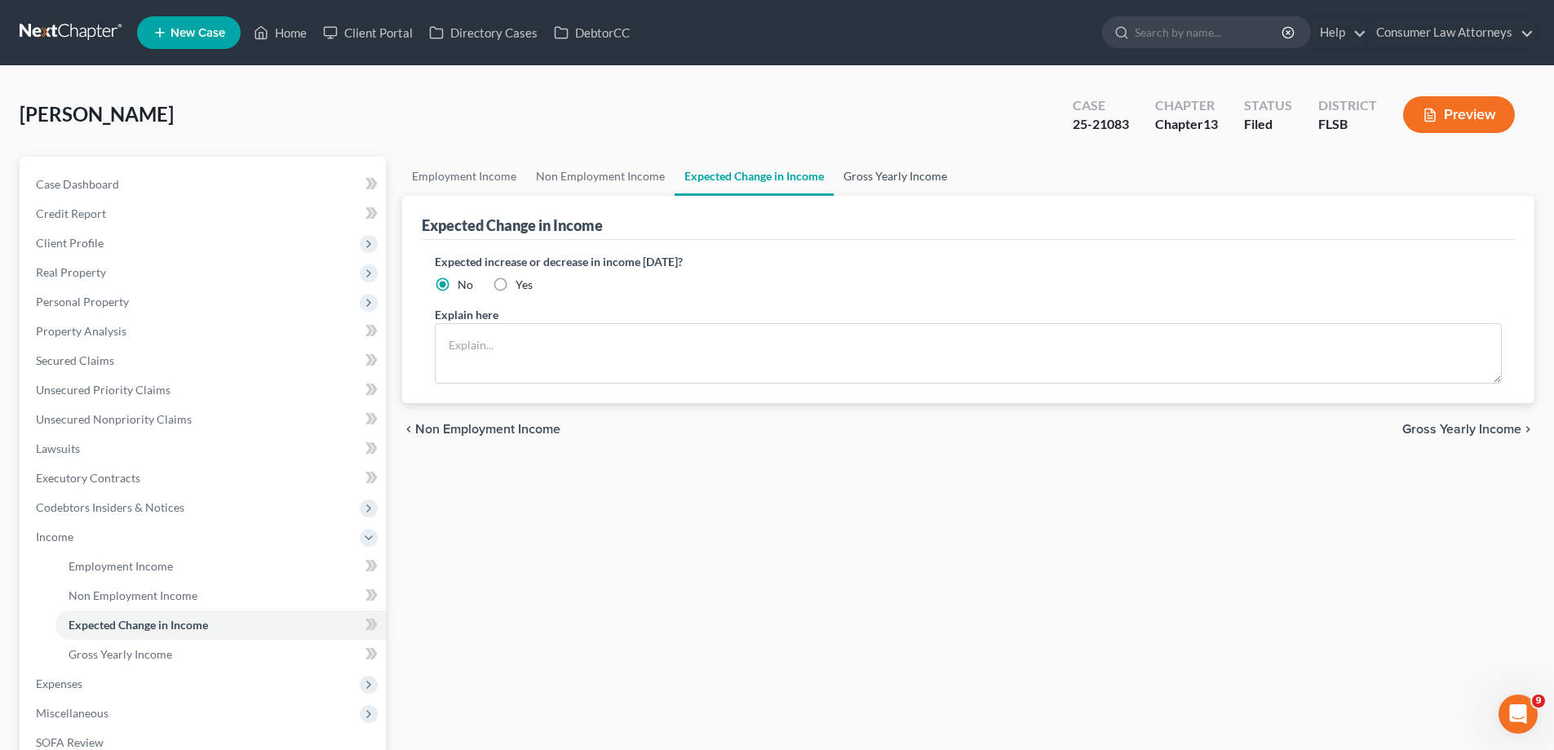
click at [925, 183] on link "Gross Yearly Income" at bounding box center [895, 176] width 123 height 39
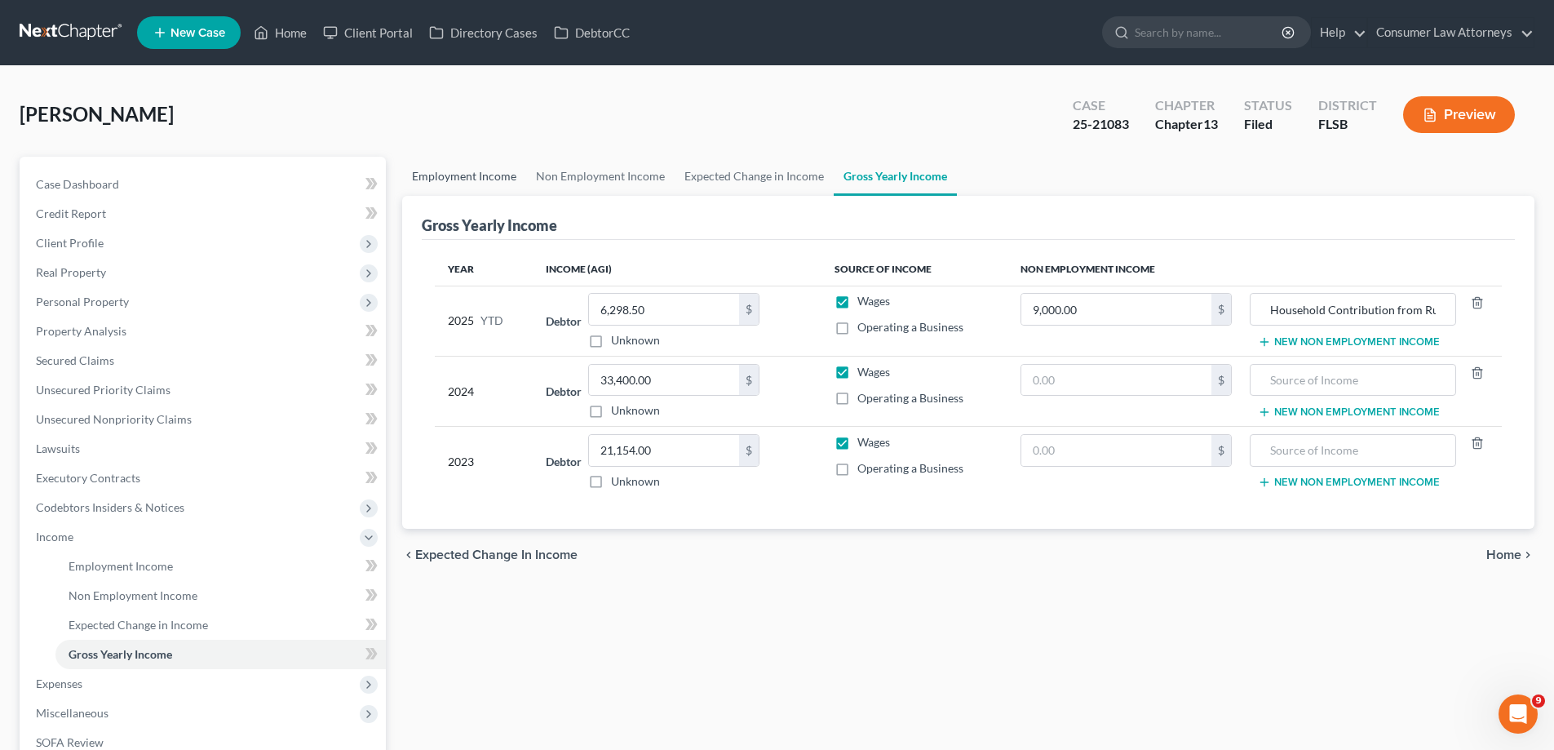
click at [463, 174] on link "Employment Income" at bounding box center [464, 176] width 124 height 39
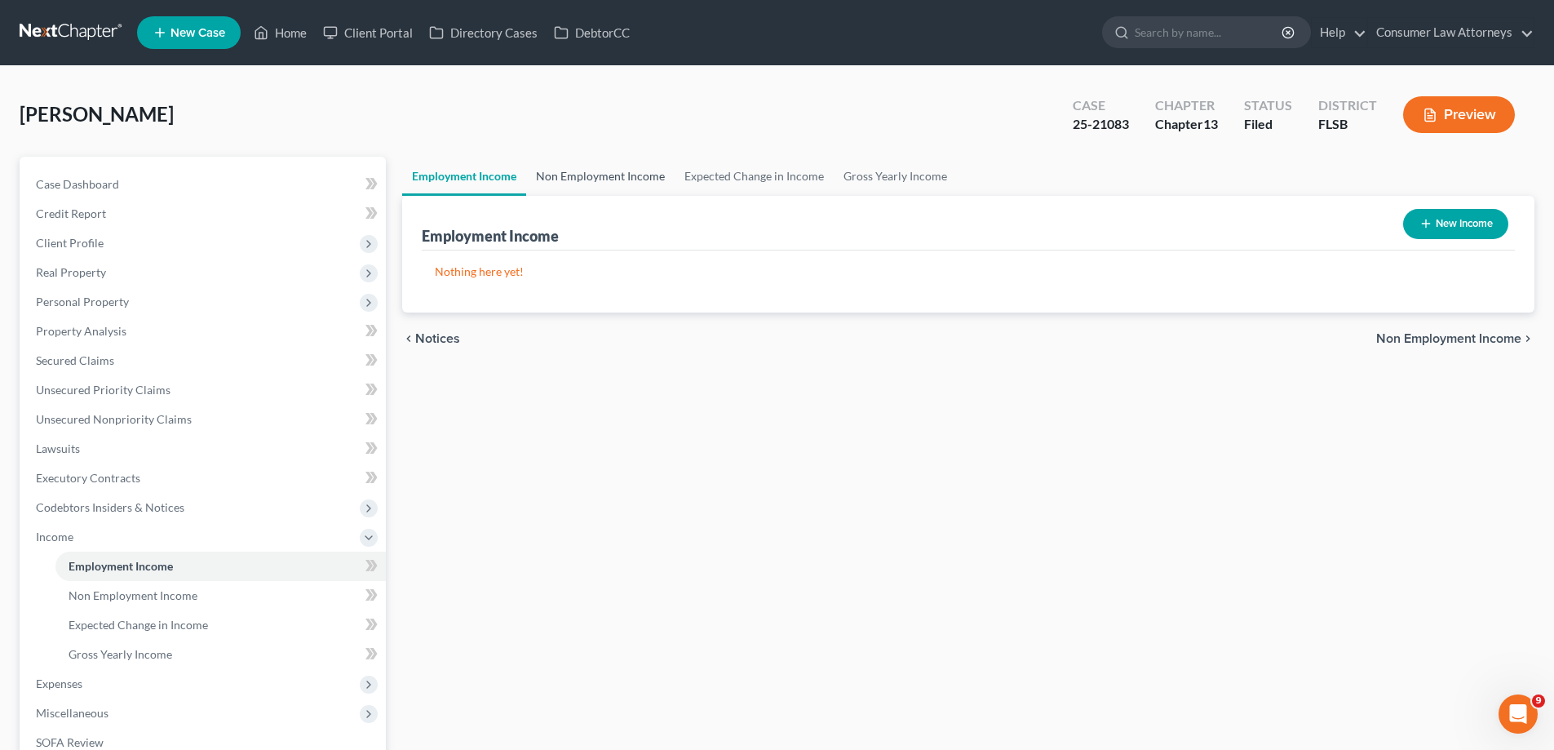
click at [592, 184] on link "Non Employment Income" at bounding box center [600, 176] width 148 height 39
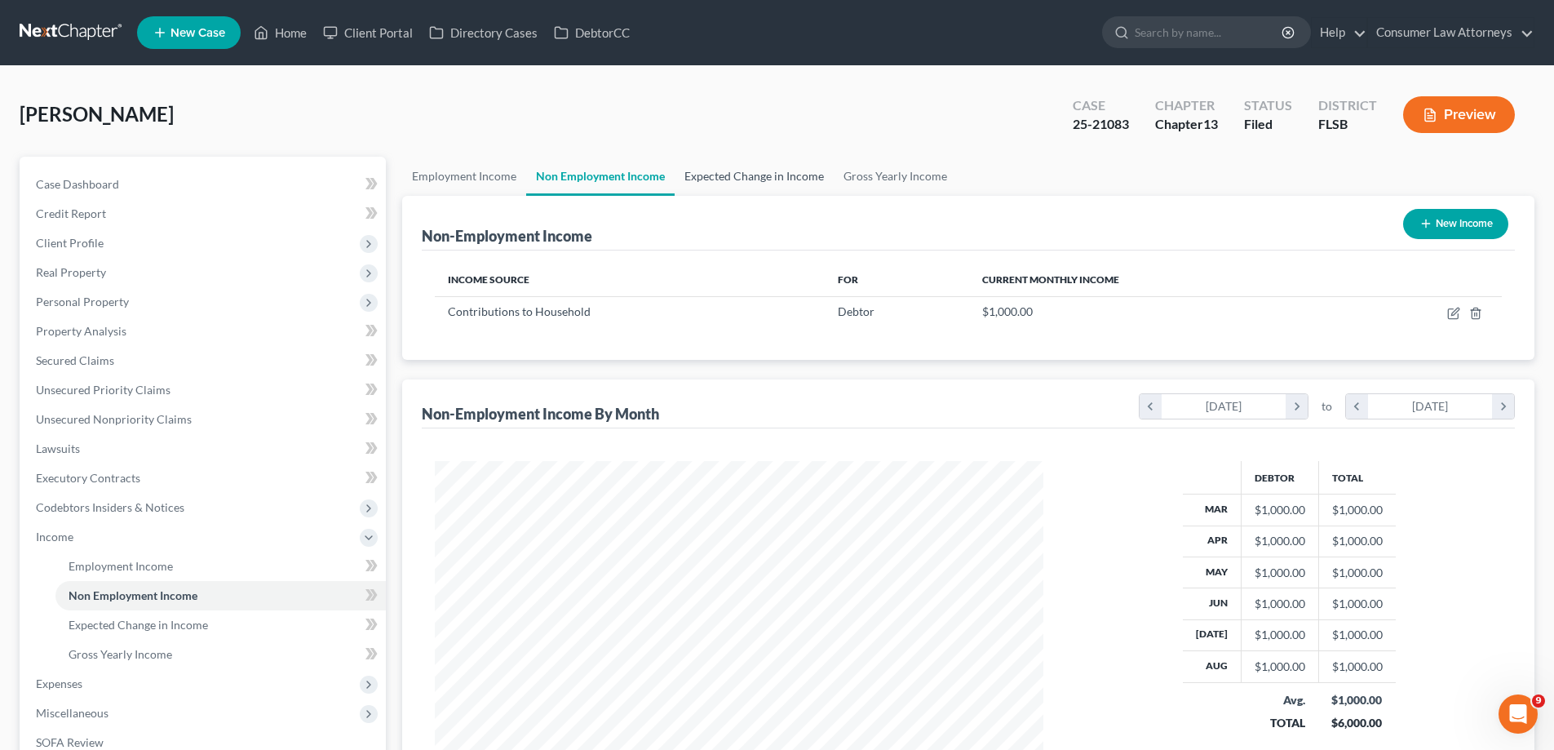
scroll to position [304, 641]
click at [772, 179] on link "Expected Change in Income" at bounding box center [754, 176] width 159 height 39
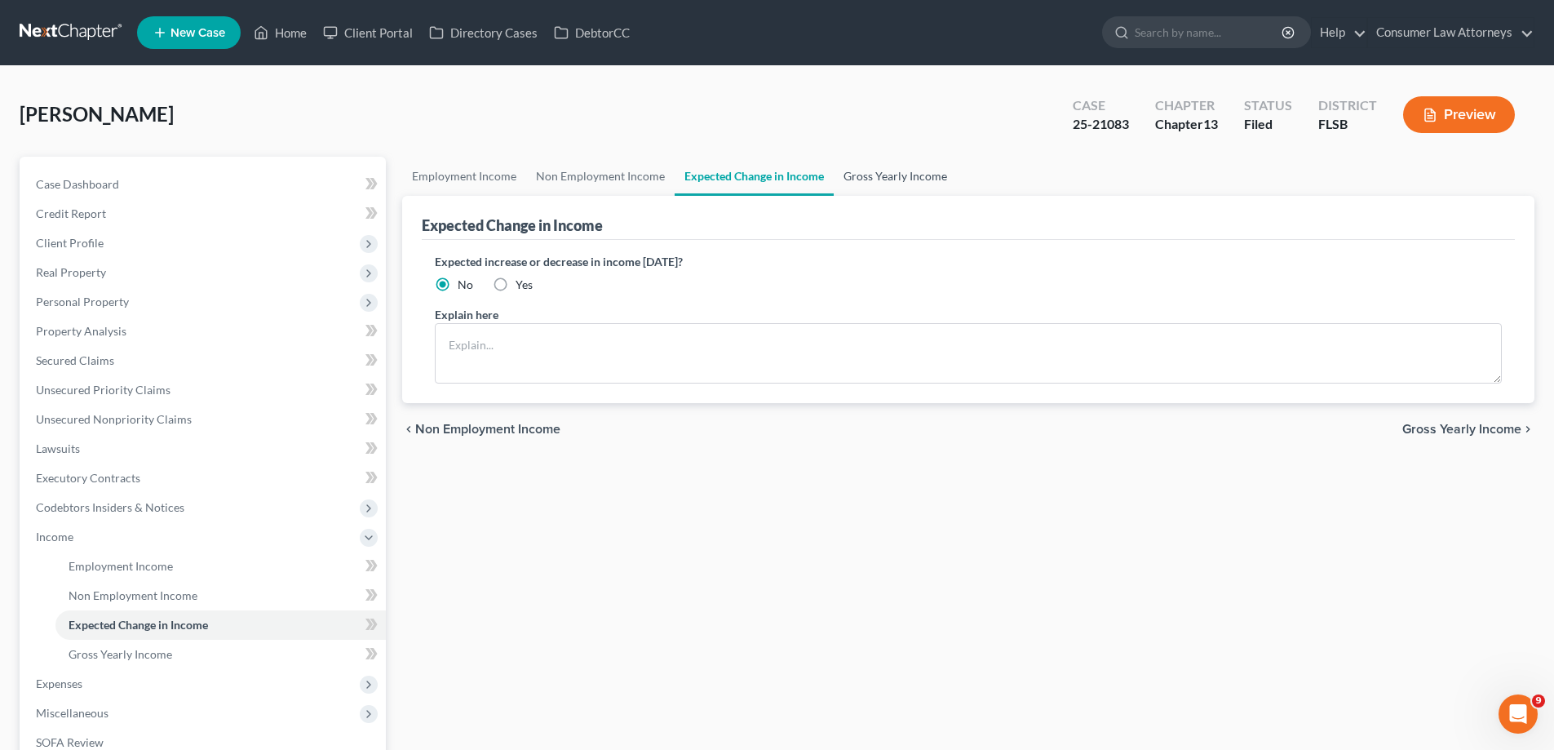
click at [875, 179] on link "Gross Yearly Income" at bounding box center [895, 176] width 123 height 39
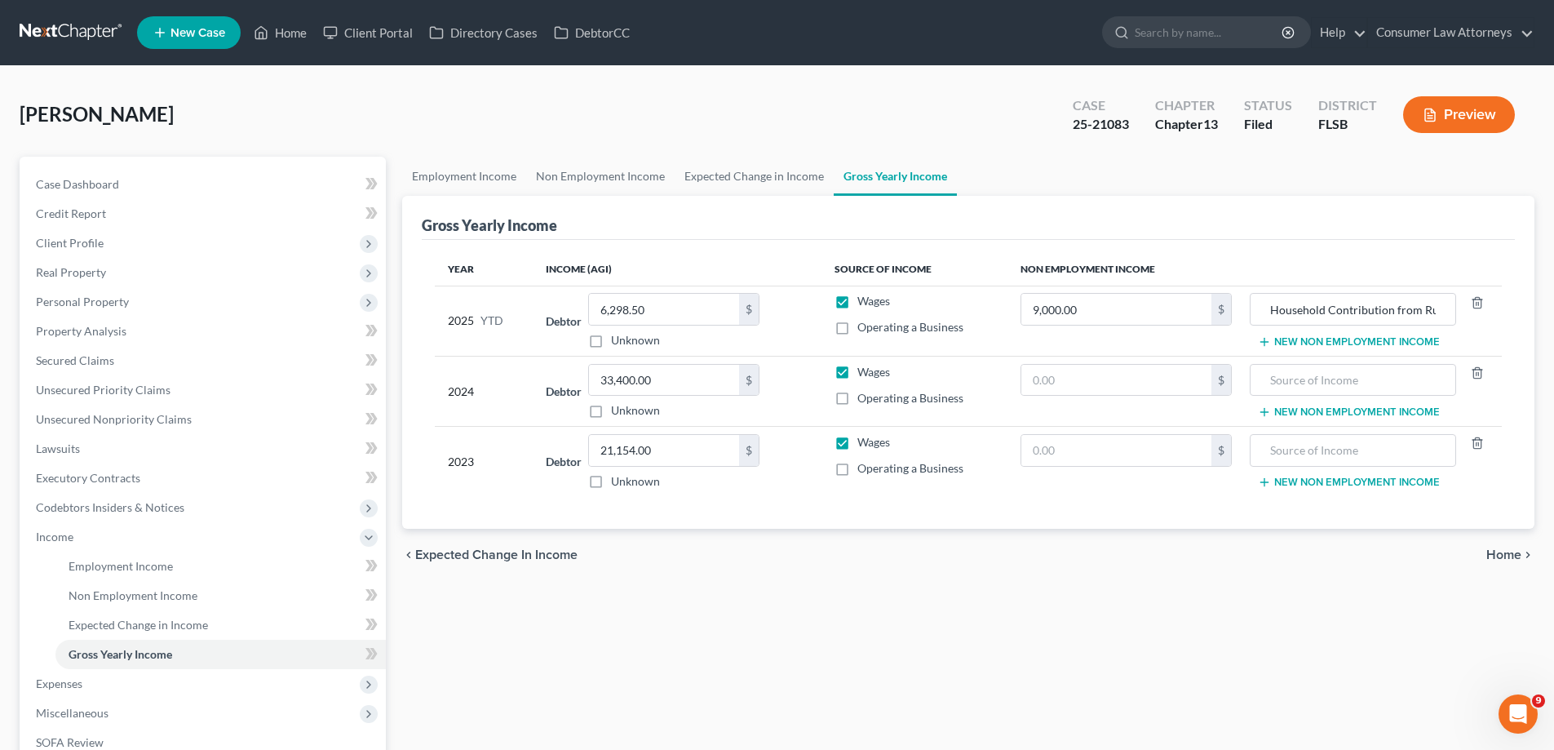
click at [1019, 197] on div "Gross Yearly Income" at bounding box center [968, 218] width 1093 height 44
click at [296, 34] on link "Home" at bounding box center [280, 32] width 69 height 29
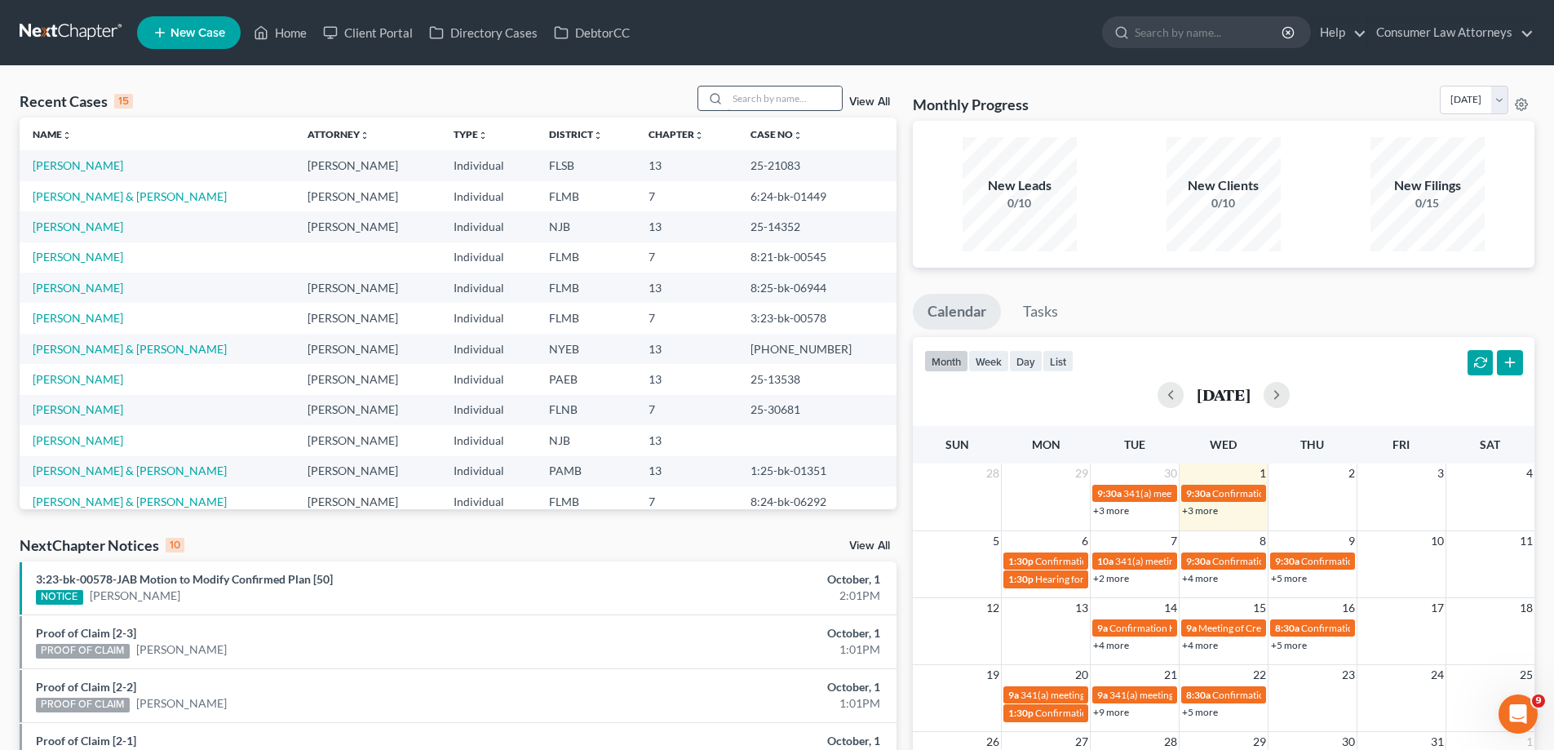
click at [748, 91] on input "search" at bounding box center [785, 98] width 114 height 24
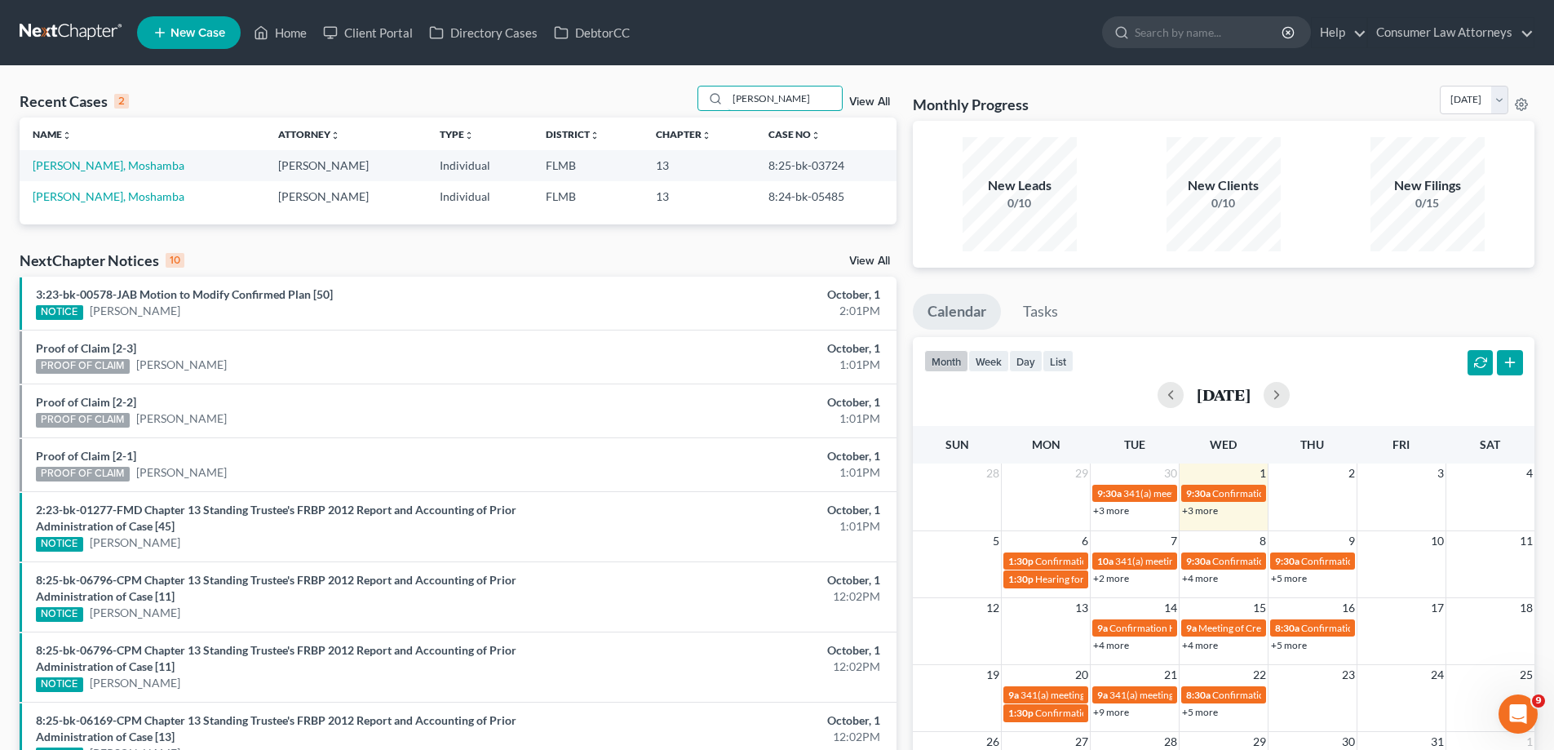
type input "[PERSON_NAME]"
drag, startPoint x: 835, startPoint y: 169, endPoint x: 751, endPoint y: 167, distance: 84.9
click at [755, 167] on td "8:25-bk-03724" at bounding box center [825, 165] width 141 height 30
copy td "8:25-bk-03724"
